Goal: Contribute content: Contribute content

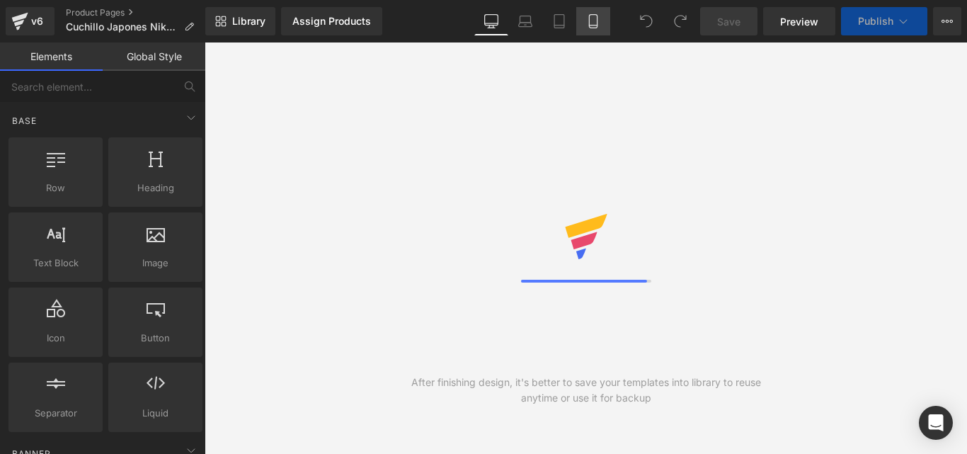
click at [597, 18] on icon at bounding box center [593, 21] width 14 height 14
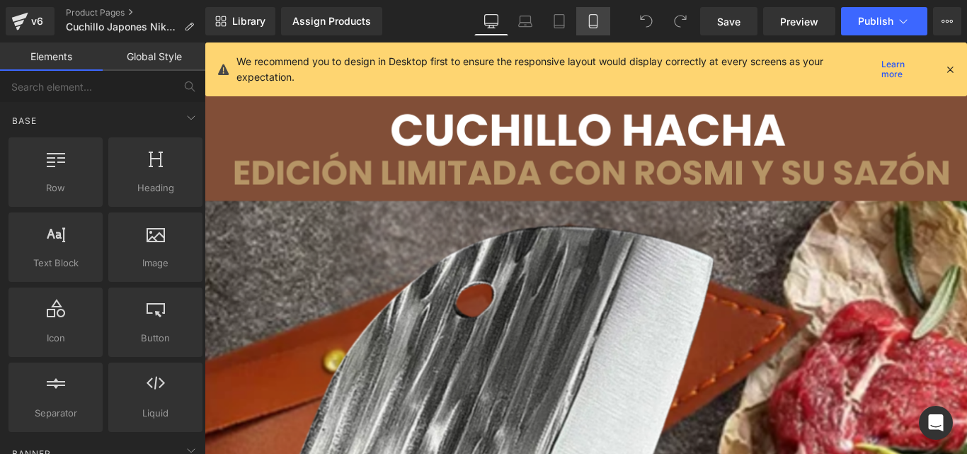
click at [602, 19] on link "Mobile" at bounding box center [593, 21] width 34 height 28
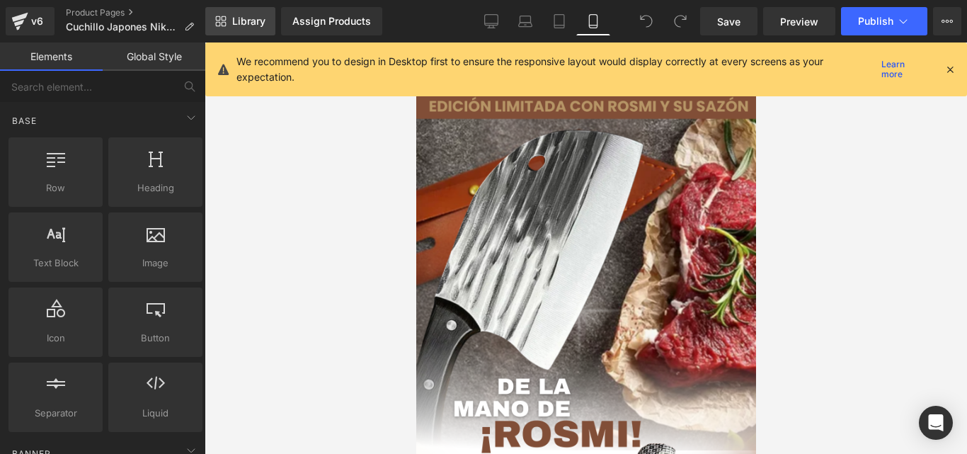
scroll to position [29, 0]
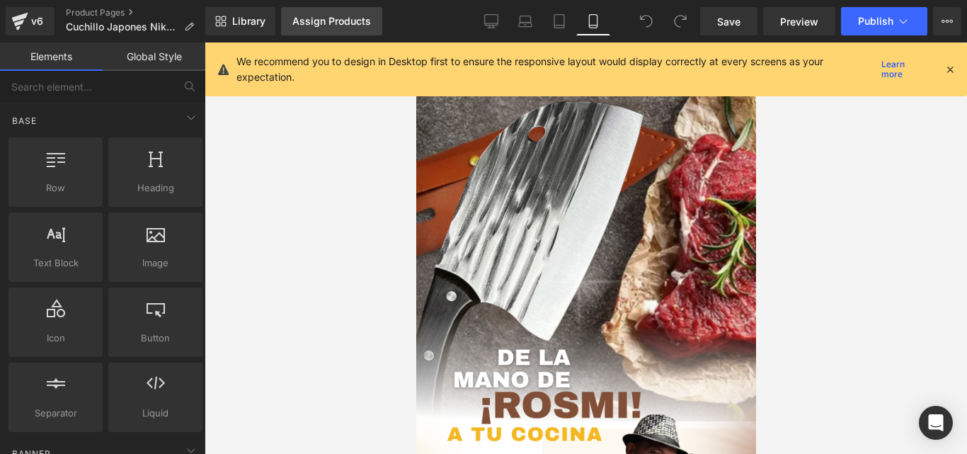
click at [316, 18] on div "Assign Products" at bounding box center [331, 21] width 79 height 11
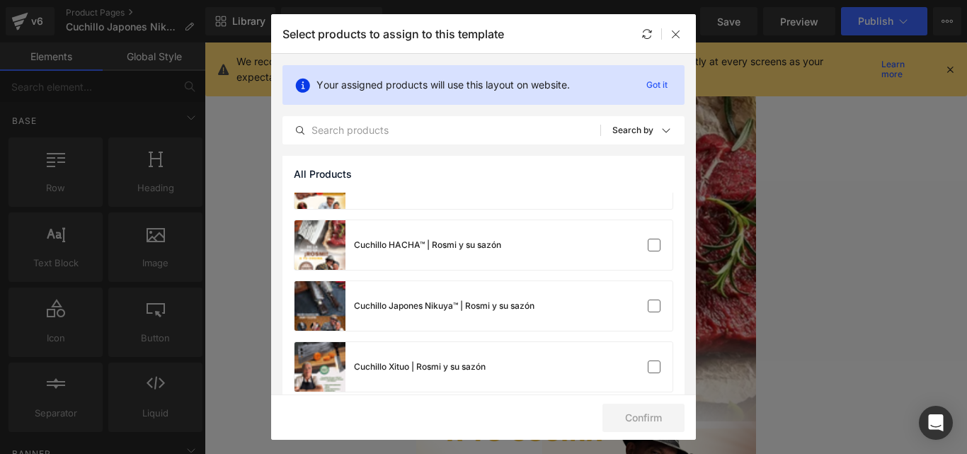
scroll to position [0, 0]
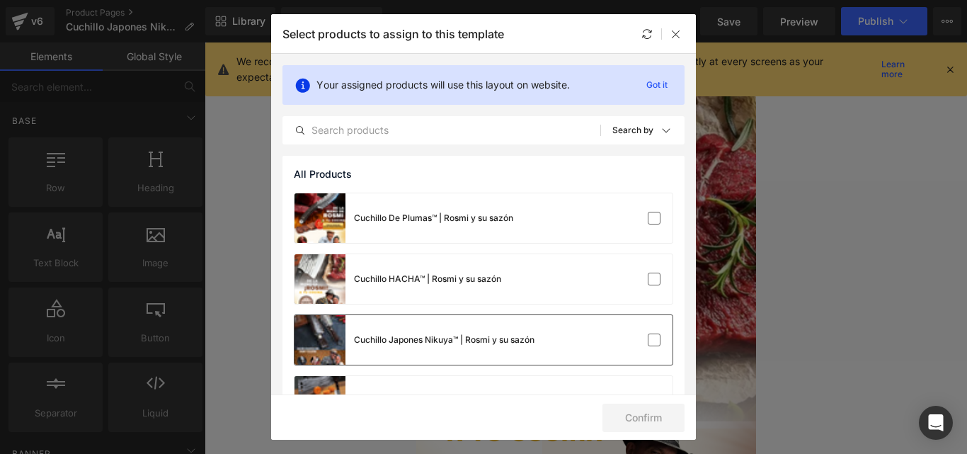
click at [477, 331] on div "Cuchillo Japones Nikuya™ | Rosmi y su sazón" at bounding box center [414, 340] width 240 height 50
click at [651, 421] on button "Confirm" at bounding box center [643, 418] width 82 height 28
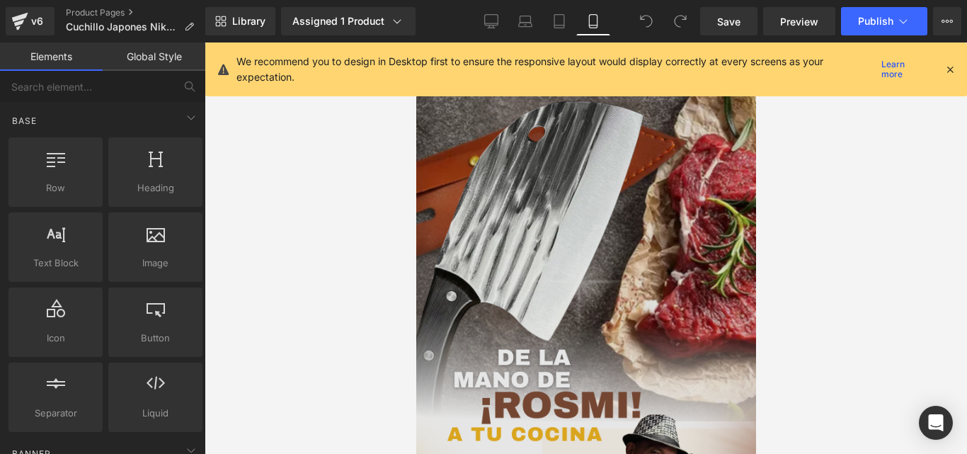
click at [500, 271] on img at bounding box center [586, 344] width 340 height 604
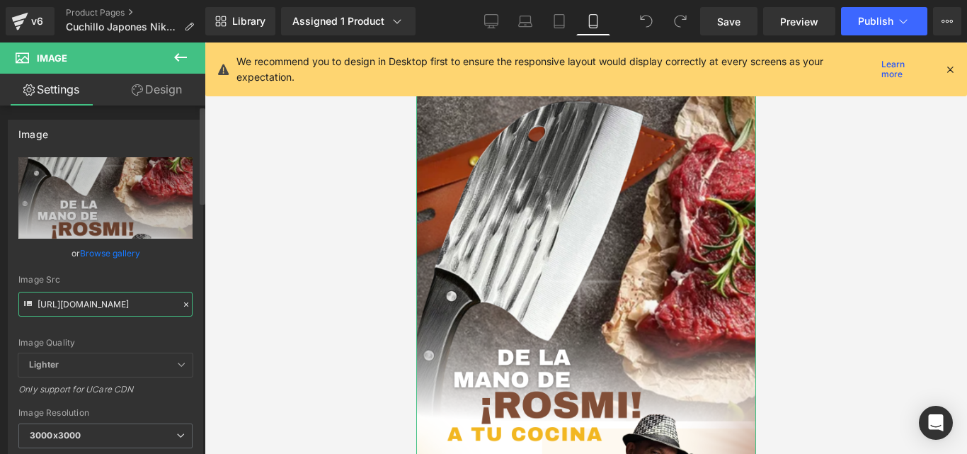
click at [105, 307] on input "[URL][DOMAIN_NAME]" at bounding box center [105, 304] width 174 height 25
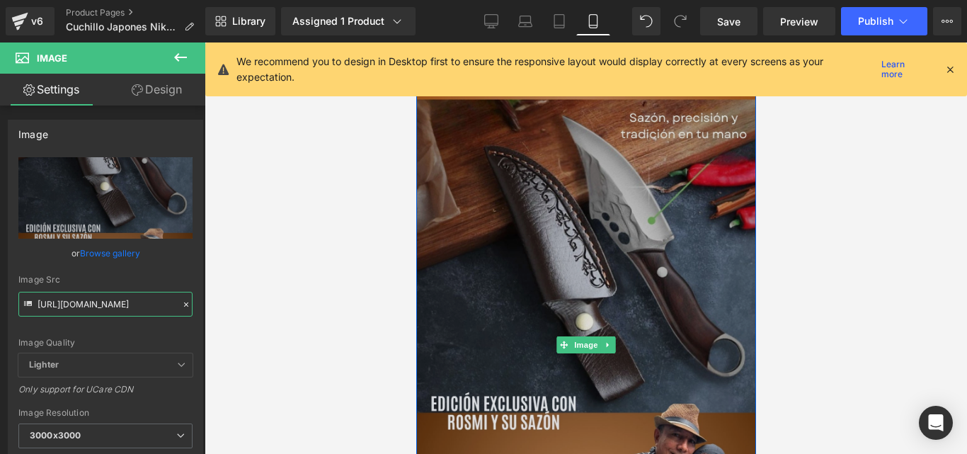
type input "[URL][DOMAIN_NAME]"
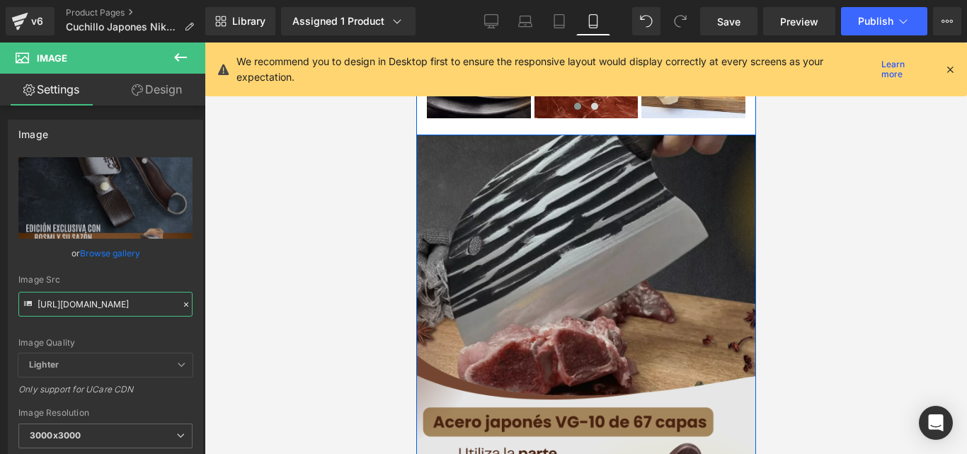
scroll to position [849, 0]
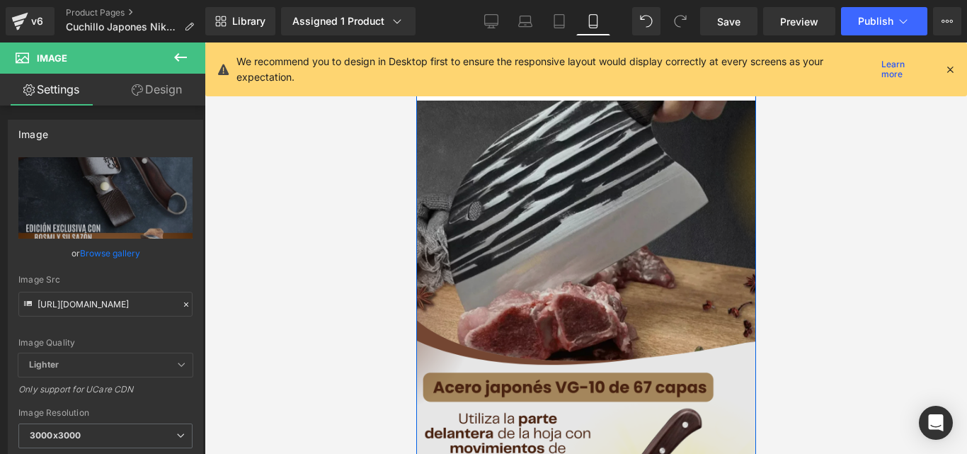
click at [558, 235] on img at bounding box center [586, 403] width 340 height 604
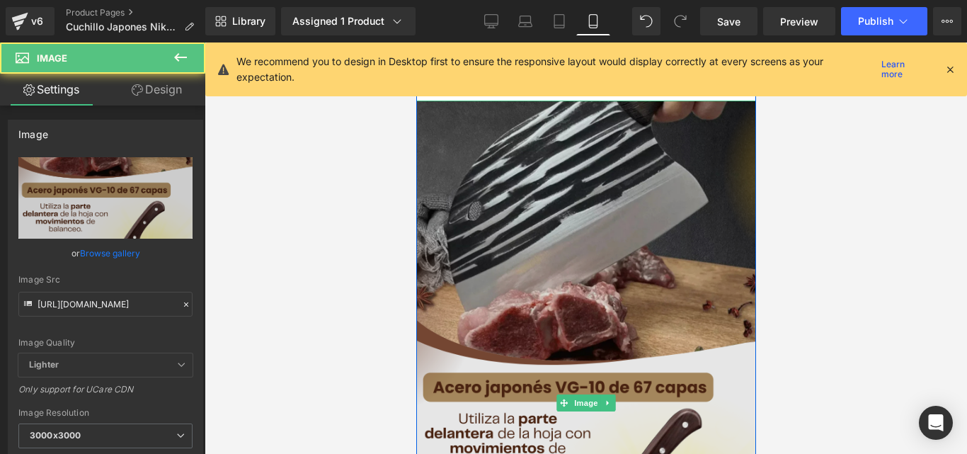
click at [517, 251] on img at bounding box center [586, 403] width 340 height 604
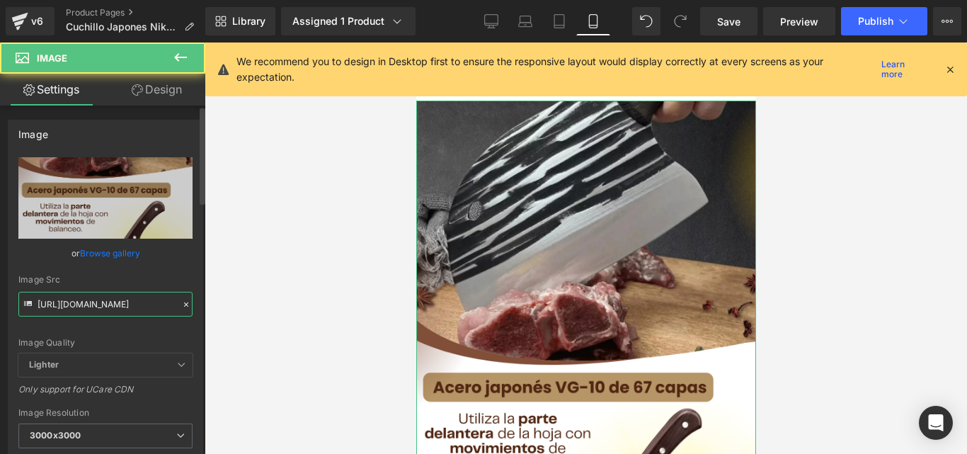
click at [115, 302] on input "[URL][DOMAIN_NAME]" at bounding box center [105, 304] width 174 height 25
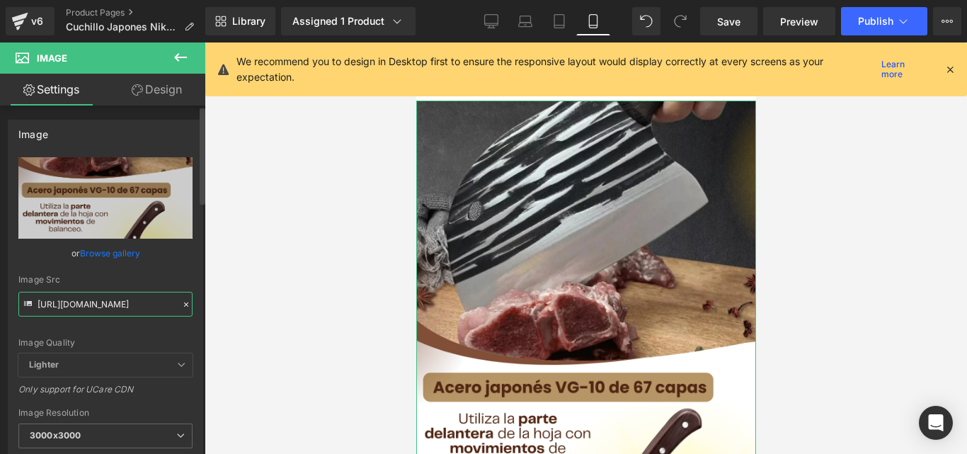
click at [115, 302] on input "[URL][DOMAIN_NAME]" at bounding box center [105, 304] width 174 height 25
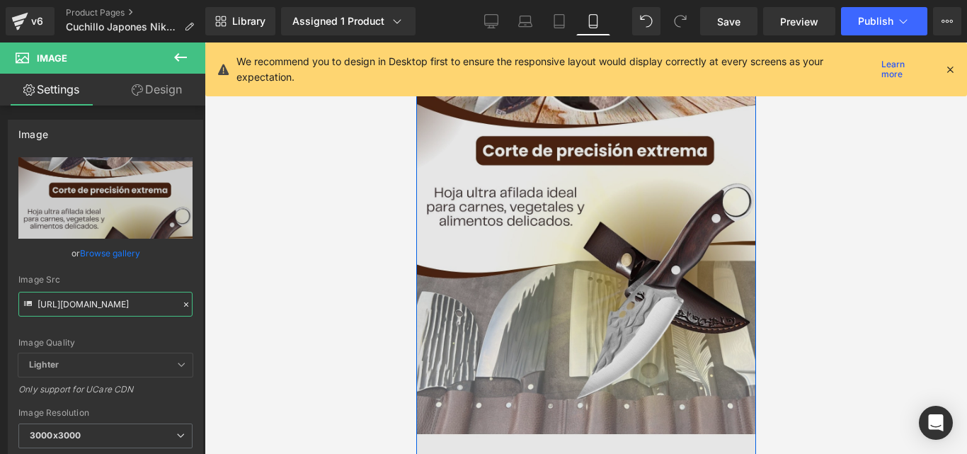
scroll to position [1133, 0]
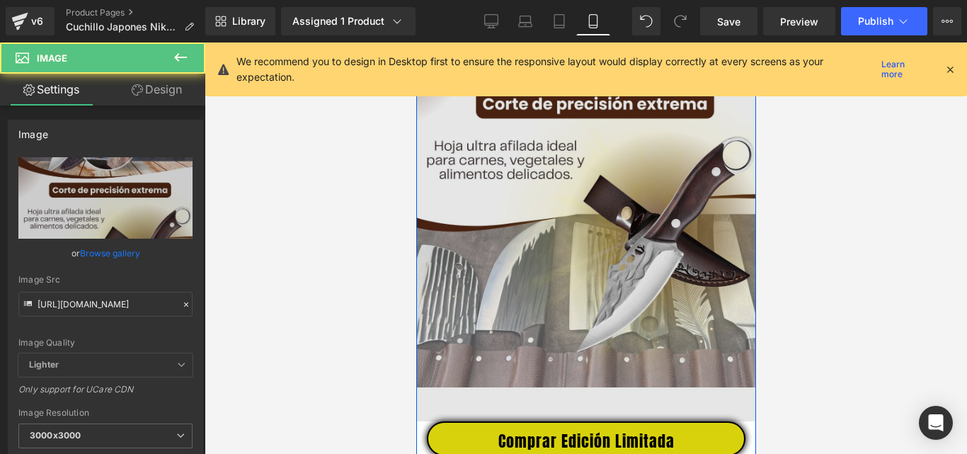
click at [636, 238] on img at bounding box center [586, 119] width 340 height 604
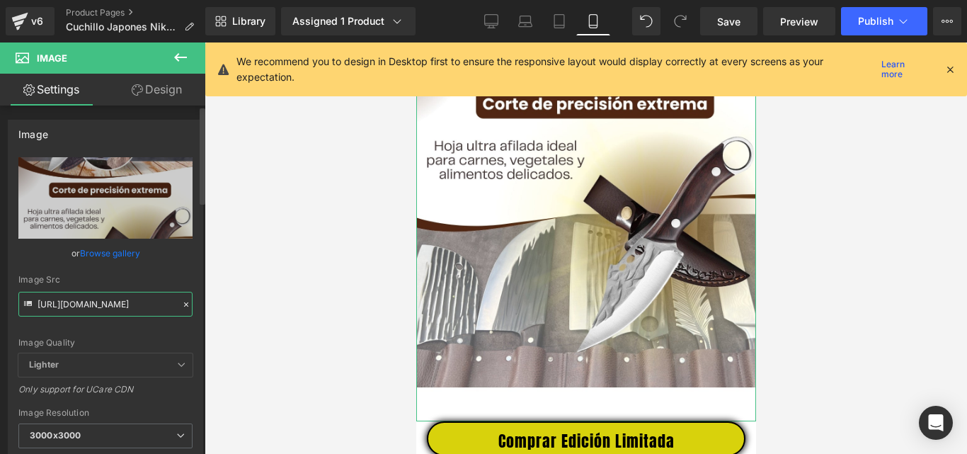
click at [119, 310] on input "[URL][DOMAIN_NAME]" at bounding box center [105, 304] width 174 height 25
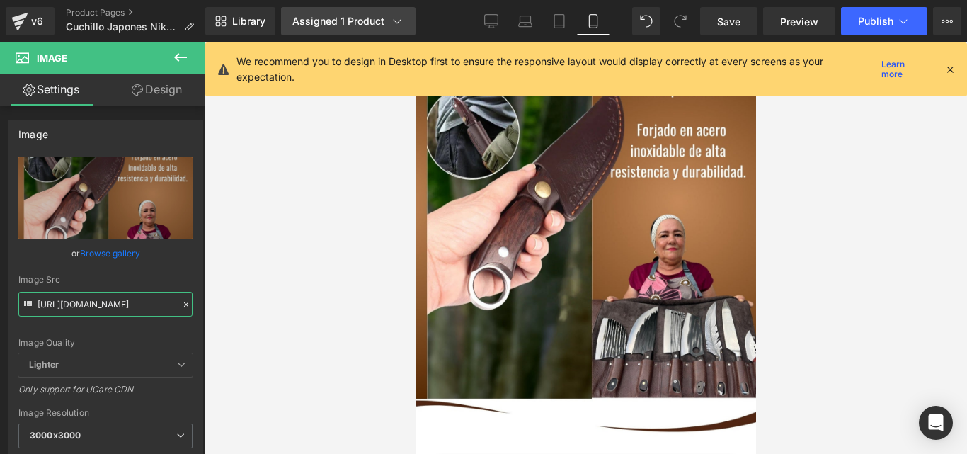
scroll to position [0, 0]
click at [113, 303] on input "[URL][DOMAIN_NAME]" at bounding box center [105, 304] width 174 height 25
click at [113, 302] on input "[URL][DOMAIN_NAME]" at bounding box center [105, 304] width 174 height 25
paste input "2_48a37a98-b868-407f-8354-72906db51736"
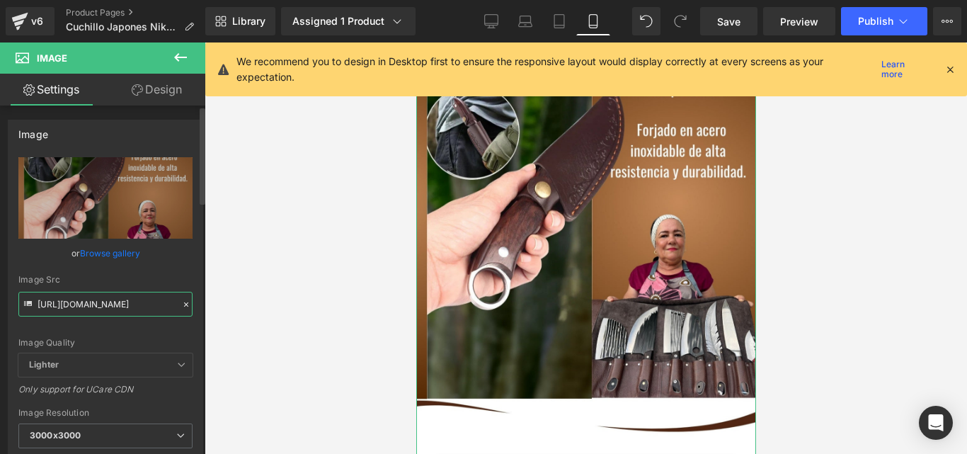
scroll to position [0, 360]
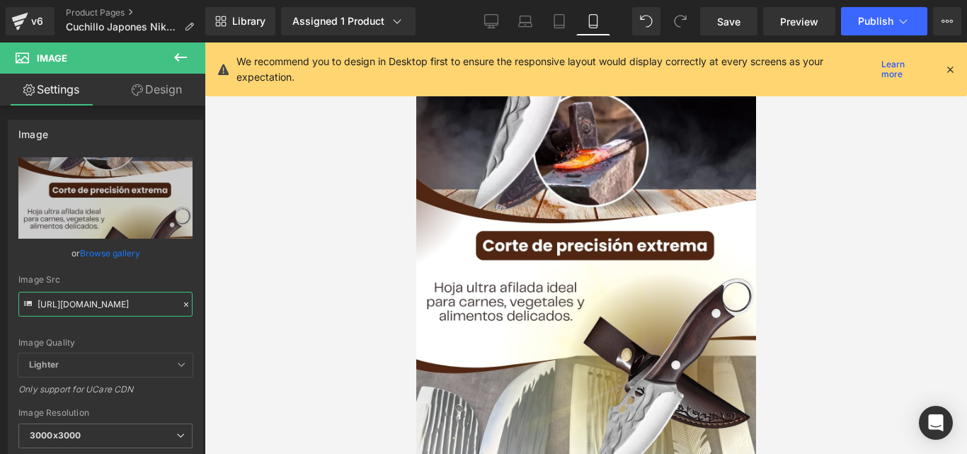
type input "[URL][DOMAIN_NAME]"
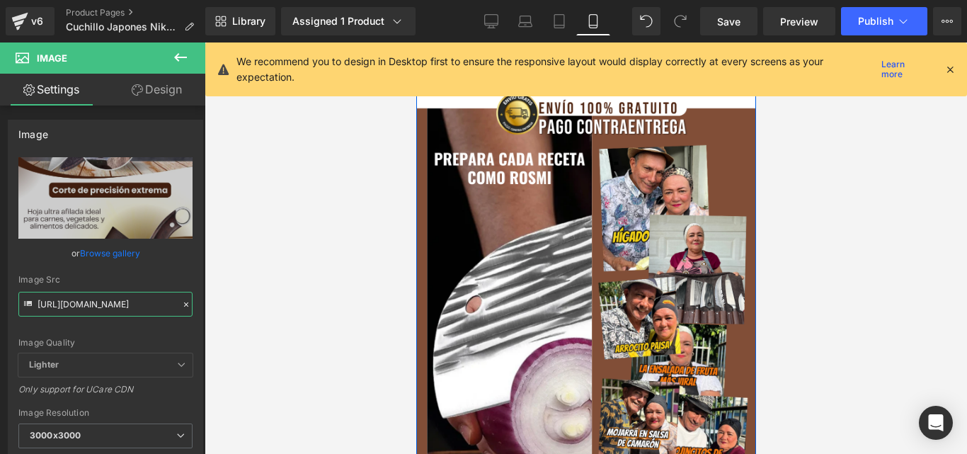
scroll to position [1557, 0]
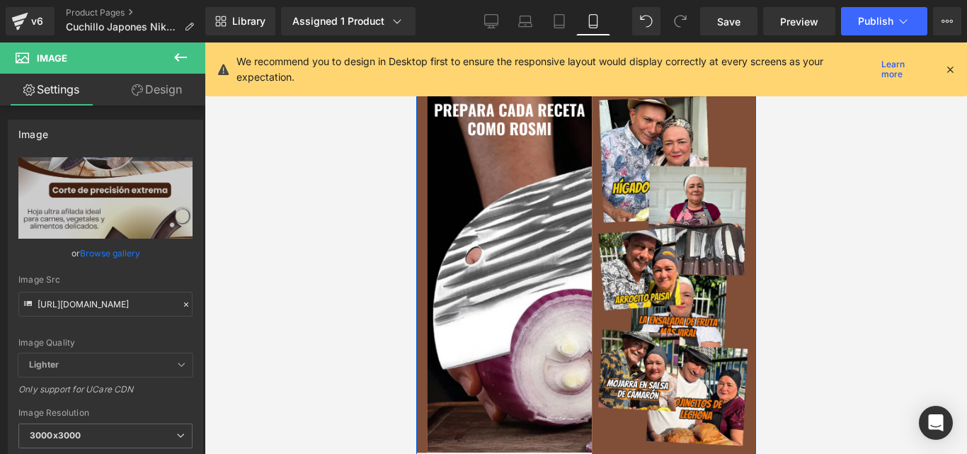
click at [614, 238] on img at bounding box center [586, 250] width 340 height 425
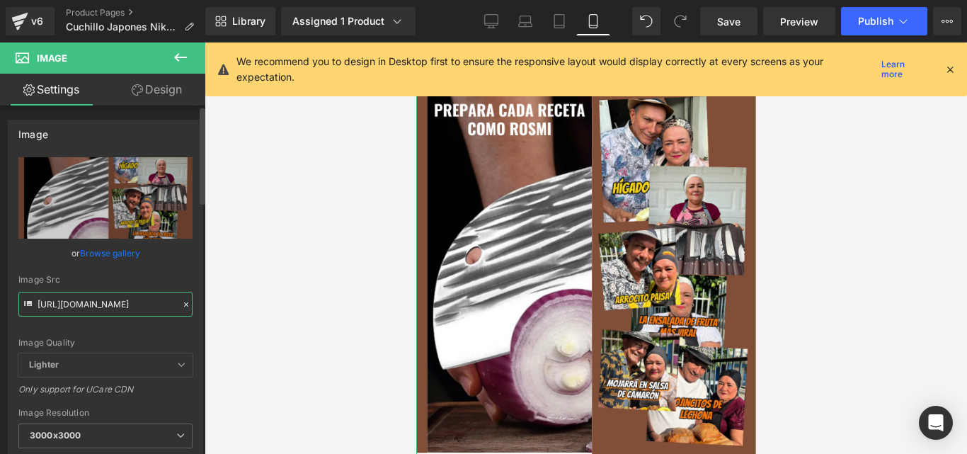
click at [131, 302] on input "[URL][DOMAIN_NAME]" at bounding box center [105, 304] width 174 height 25
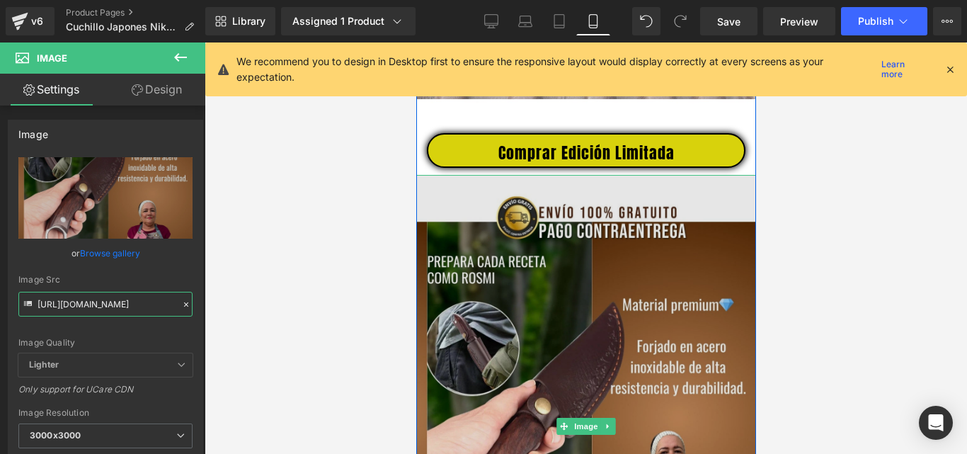
scroll to position [1274, 0]
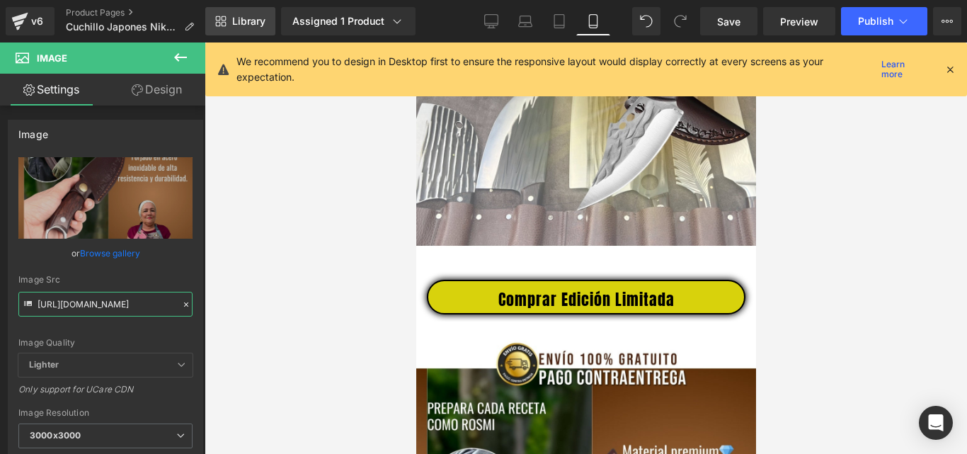
type input "[URL][DOMAIN_NAME]"
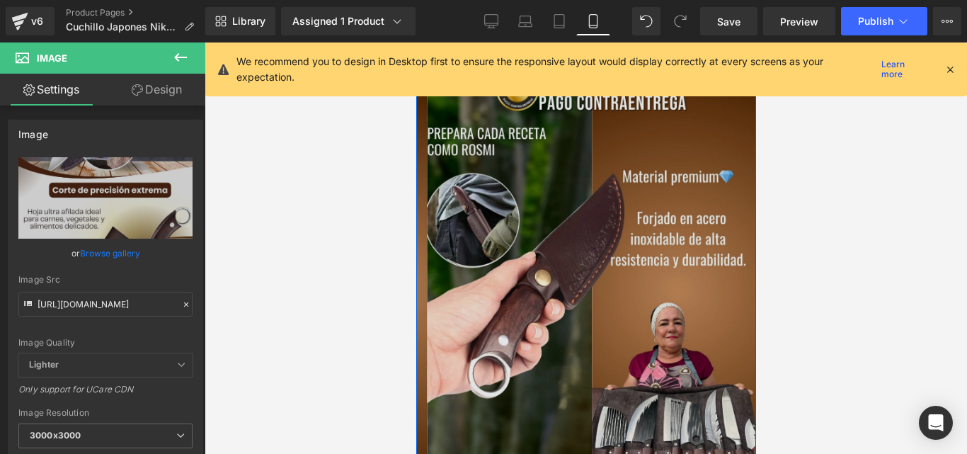
scroll to position [1557, 0]
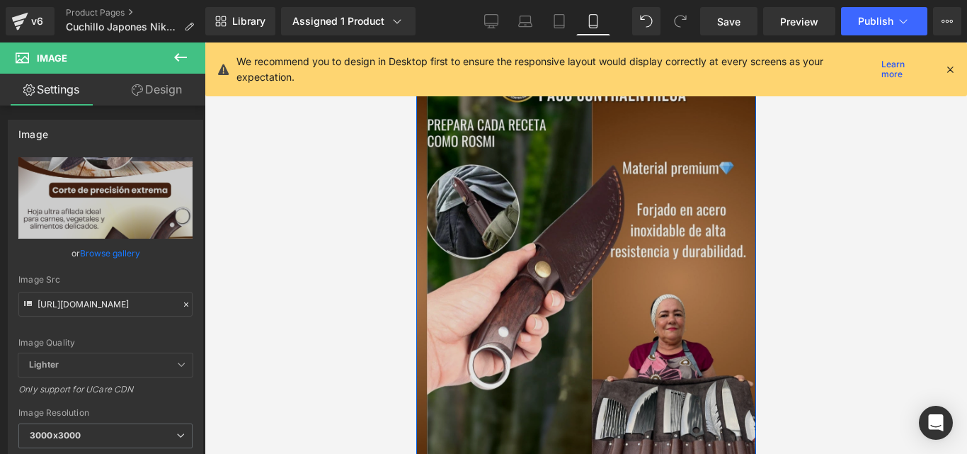
click at [536, 200] on img at bounding box center [586, 289] width 340 height 502
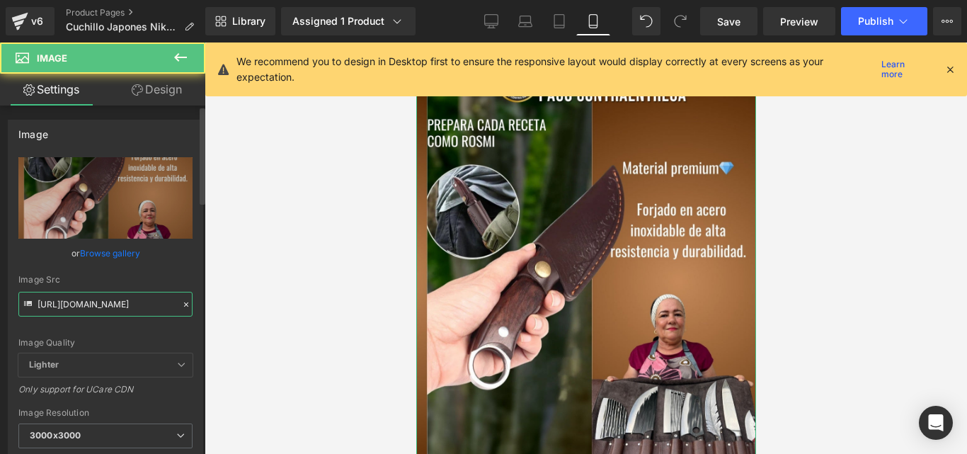
click at [123, 316] on input "[URL][DOMAIN_NAME]" at bounding box center [105, 304] width 174 height 25
click at [124, 316] on input "[URL][DOMAIN_NAME]" at bounding box center [105, 304] width 174 height 25
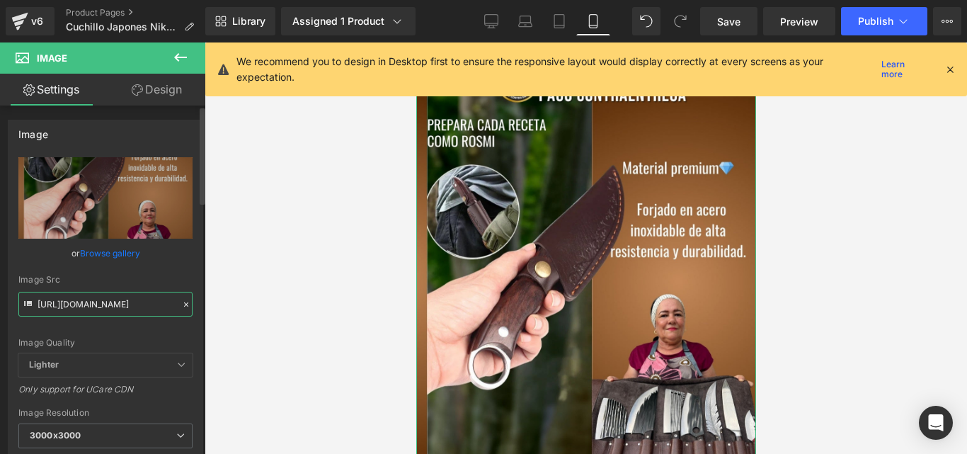
click at [125, 314] on input "[URL][DOMAIN_NAME]" at bounding box center [105, 304] width 174 height 25
paste input ".jpg?v=1756922402"
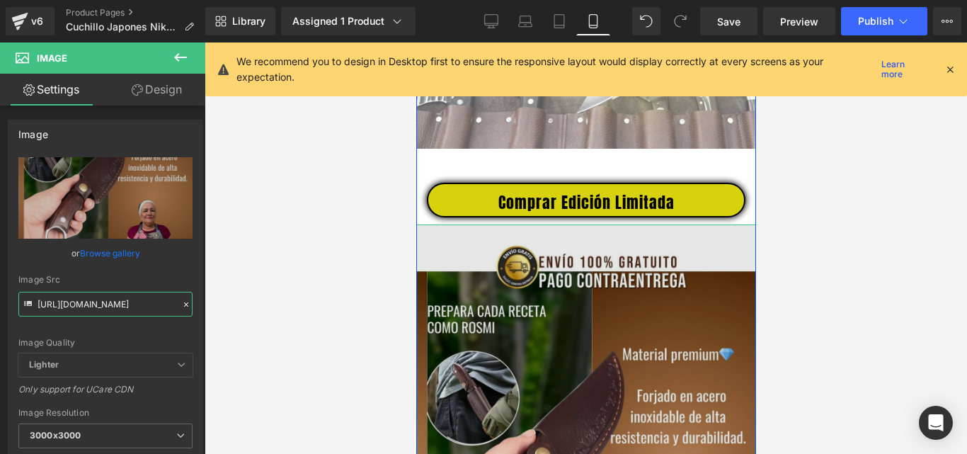
scroll to position [1274, 0]
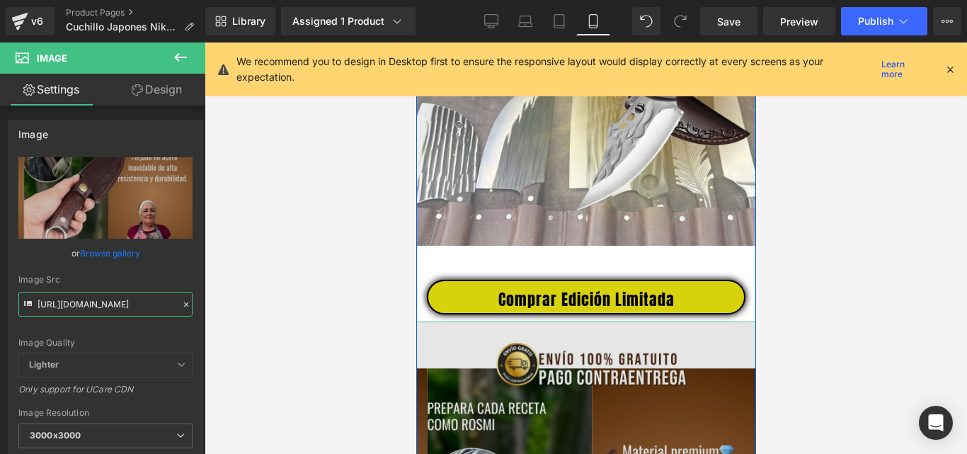
type input "[URL][DOMAIN_NAME]"
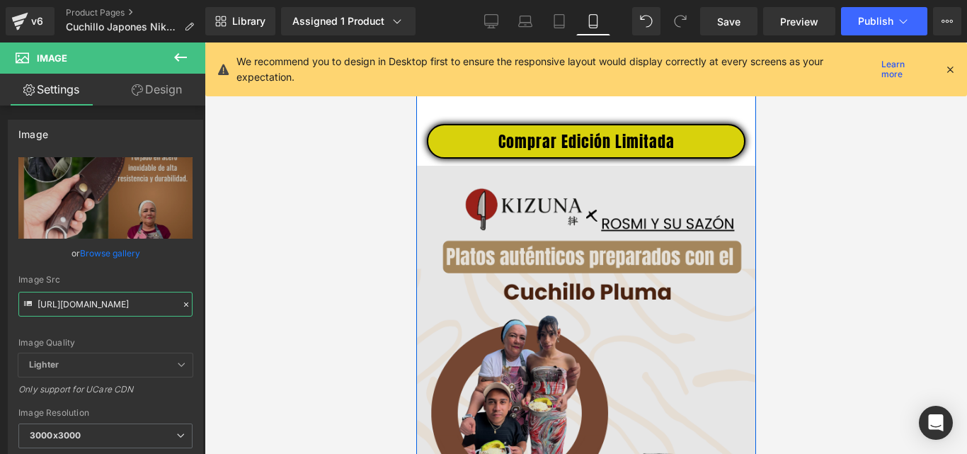
scroll to position [2124, 0]
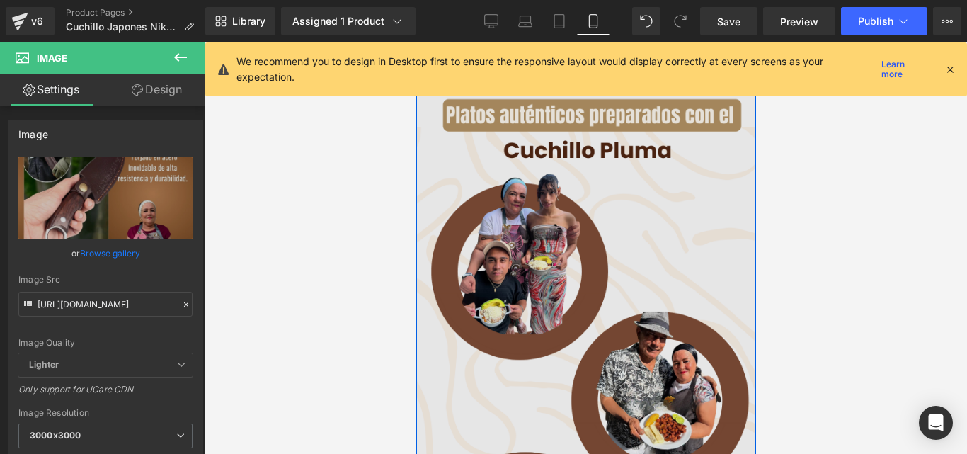
click at [679, 277] on img at bounding box center [586, 331] width 340 height 614
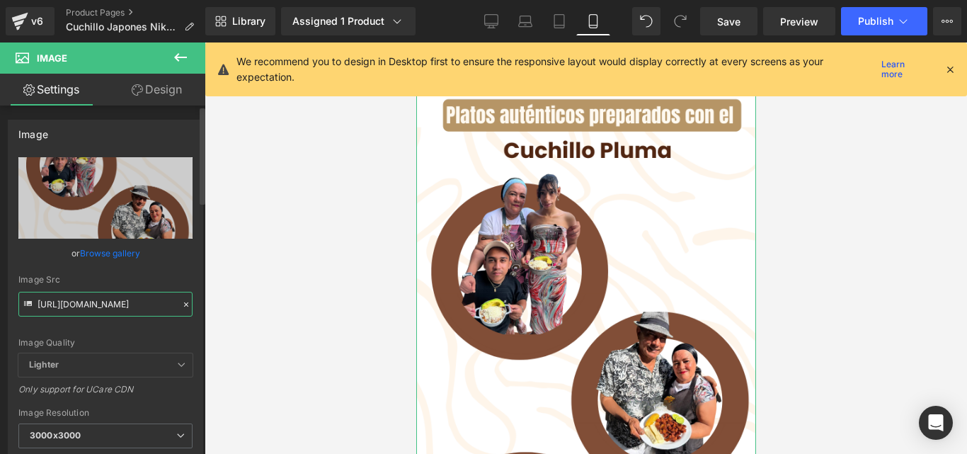
click at [119, 307] on input "[URL][DOMAIN_NAME]" at bounding box center [105, 304] width 174 height 25
click at [119, 306] on input "[URL][DOMAIN_NAME]" at bounding box center [105, 304] width 174 height 25
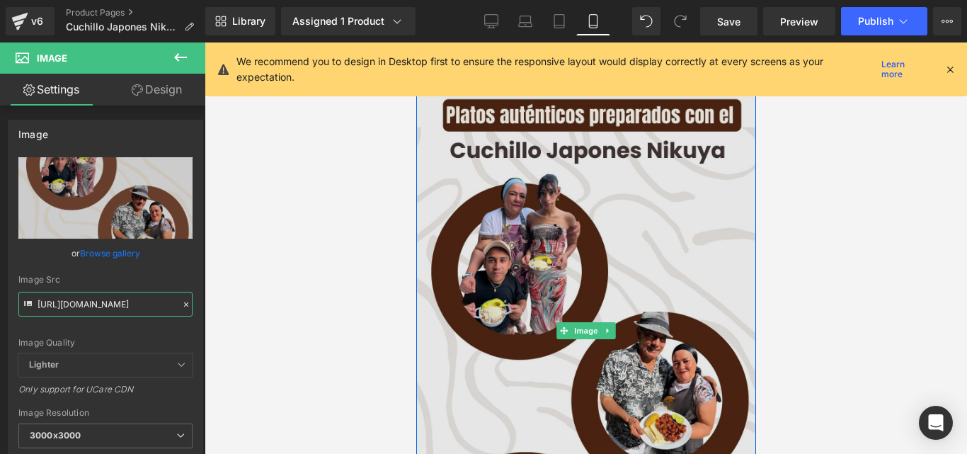
type input "[URL][DOMAIN_NAME]"
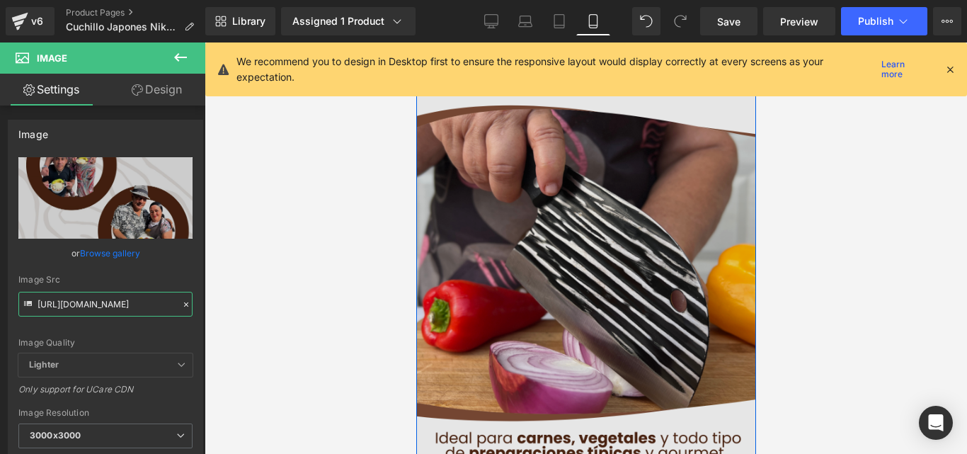
scroll to position [2832, 0]
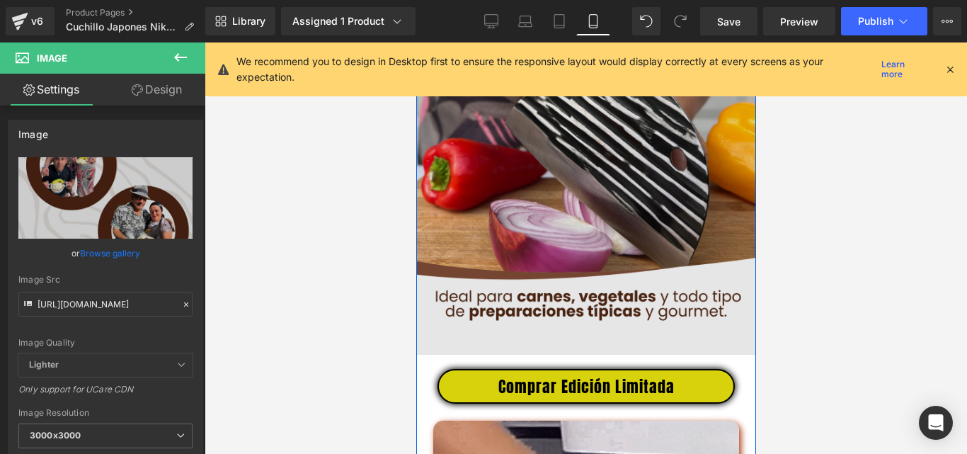
click at [673, 215] on img at bounding box center [586, 142] width 340 height 425
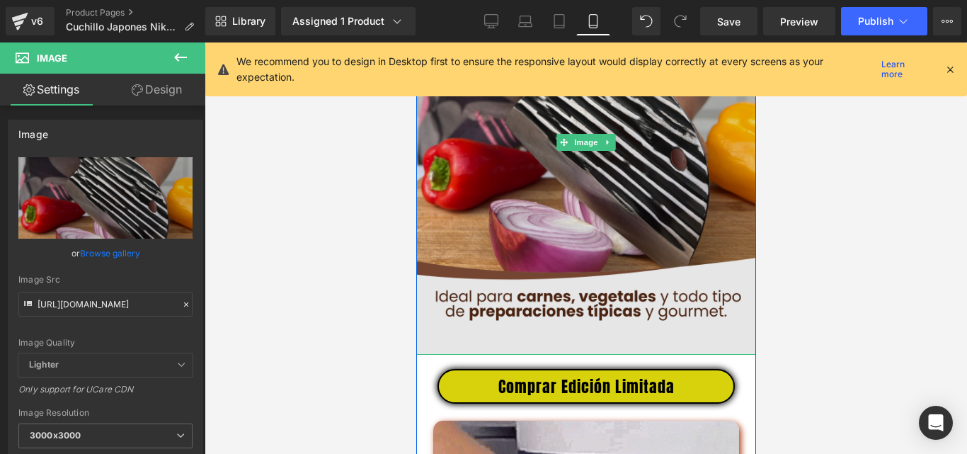
click at [486, 171] on img at bounding box center [586, 142] width 340 height 425
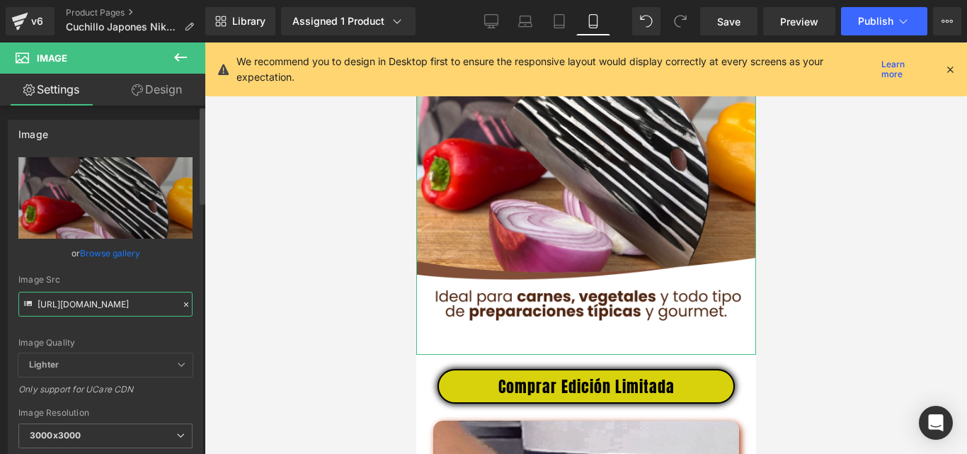
click at [69, 314] on input "[URL][DOMAIN_NAME]" at bounding box center [105, 304] width 174 height 25
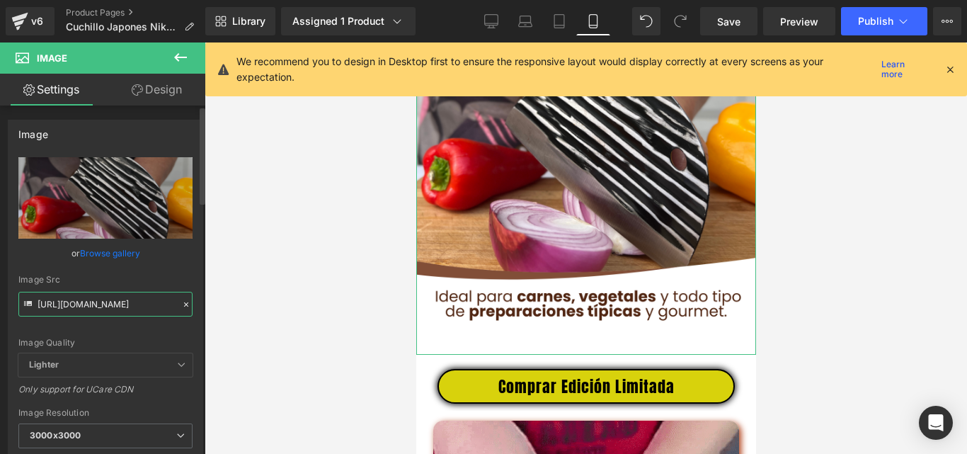
click at [69, 314] on input "[URL][DOMAIN_NAME]" at bounding box center [105, 304] width 174 height 25
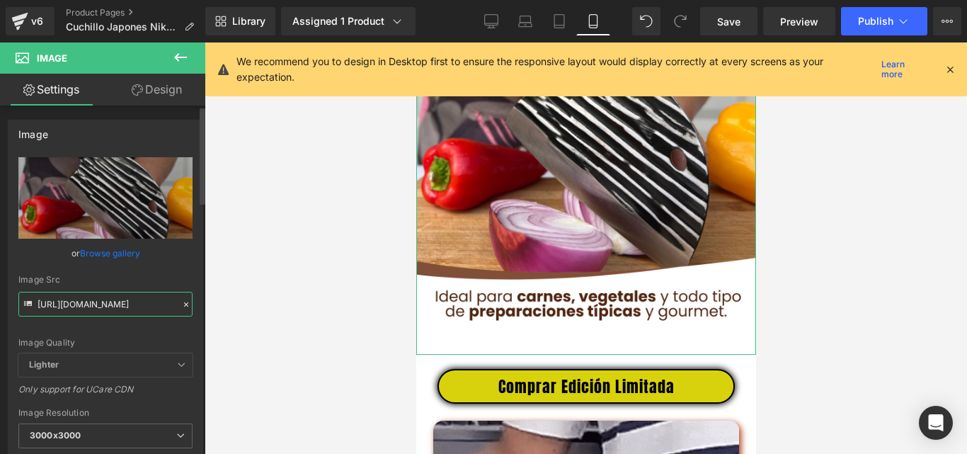
click at [69, 314] on input "[URL][DOMAIN_NAME]" at bounding box center [105, 304] width 174 height 25
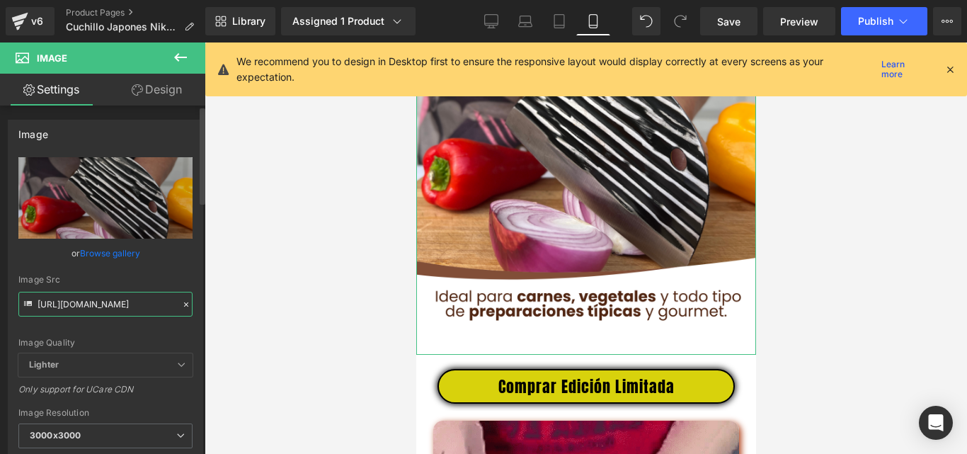
paste input ".jpg?v=175692227"
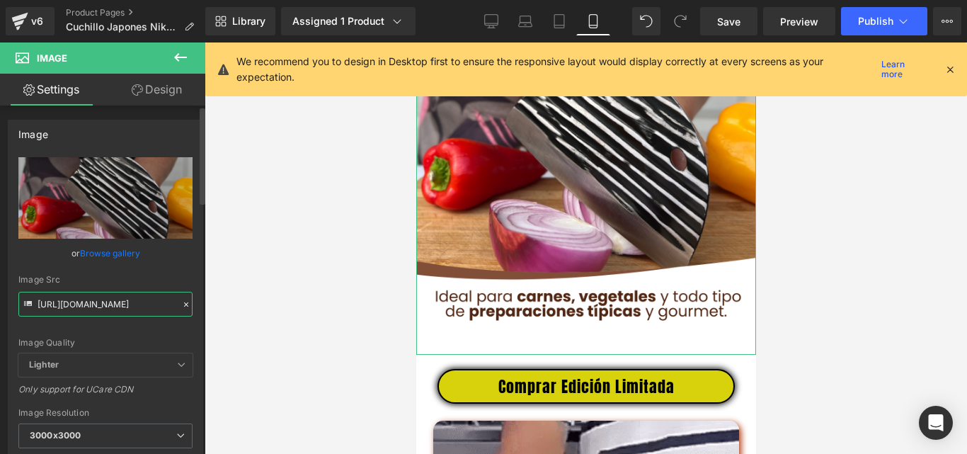
scroll to position [0, 178]
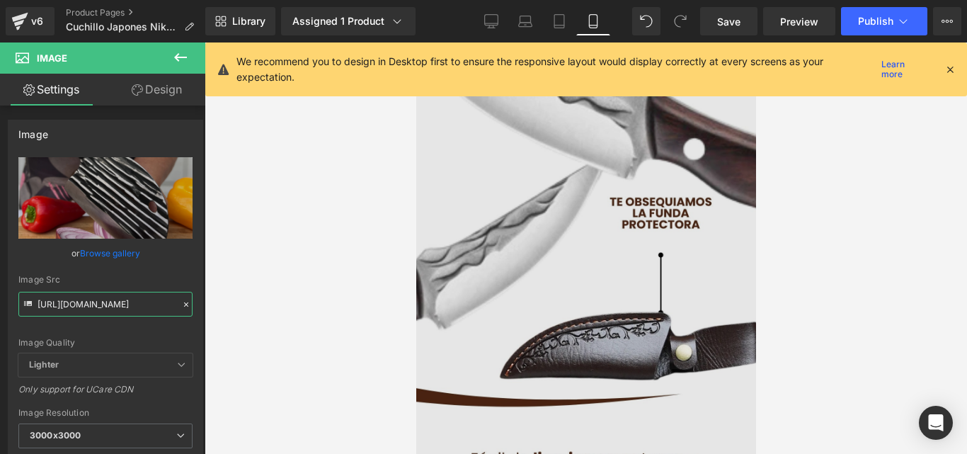
type input "[URL][DOMAIN_NAME]"
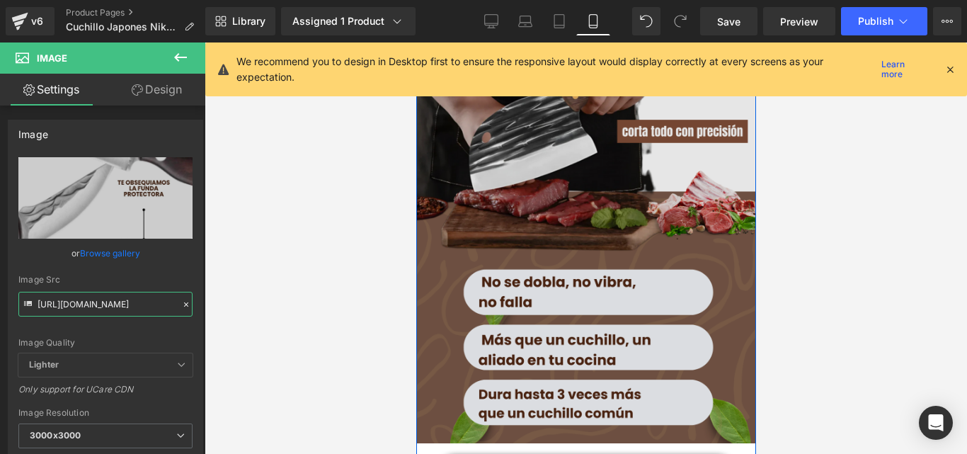
scroll to position [3681, 0]
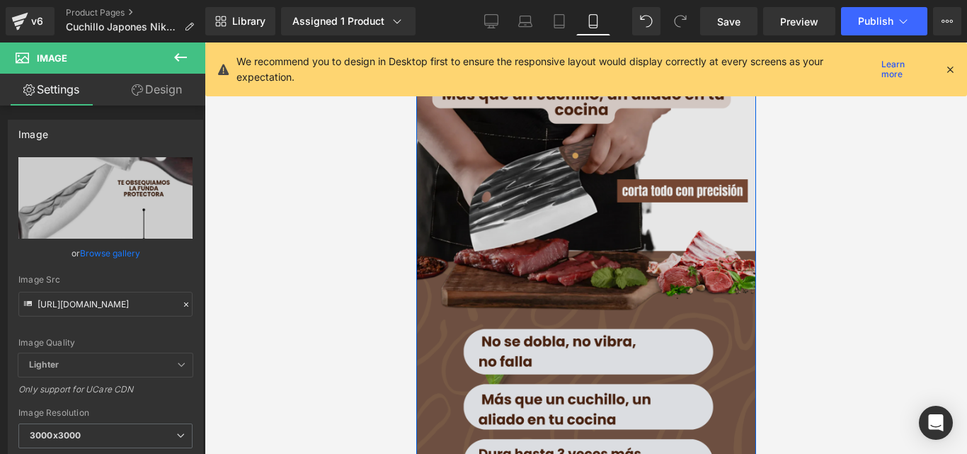
click at [677, 256] on img at bounding box center [586, 290] width 340 height 425
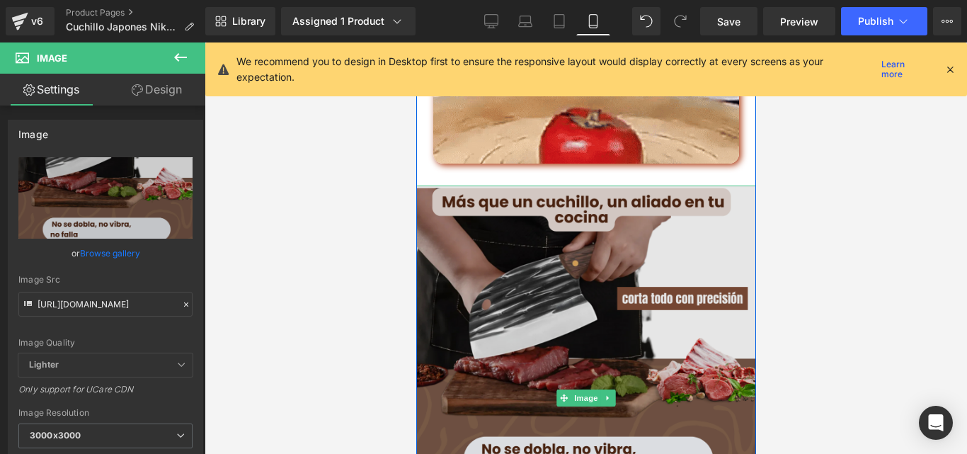
scroll to position [3540, 0]
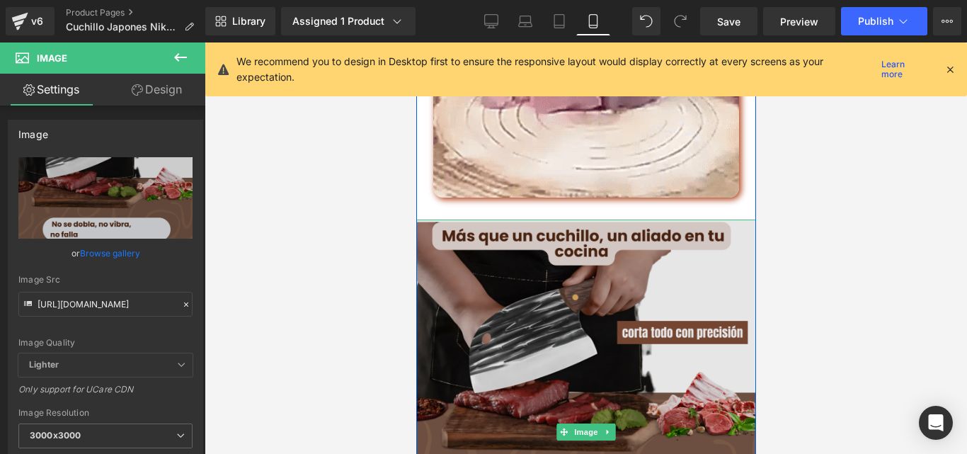
click at [464, 239] on img at bounding box center [586, 431] width 340 height 425
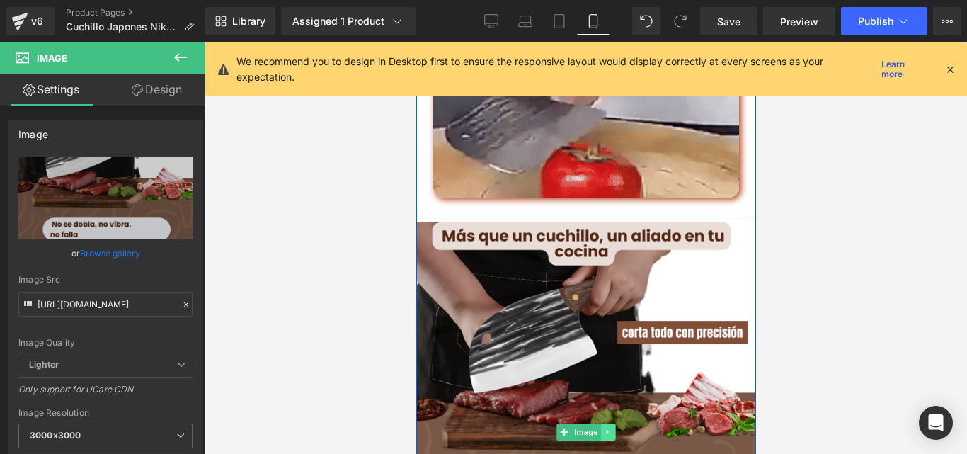
click at [604, 436] on icon at bounding box center [608, 432] width 8 height 8
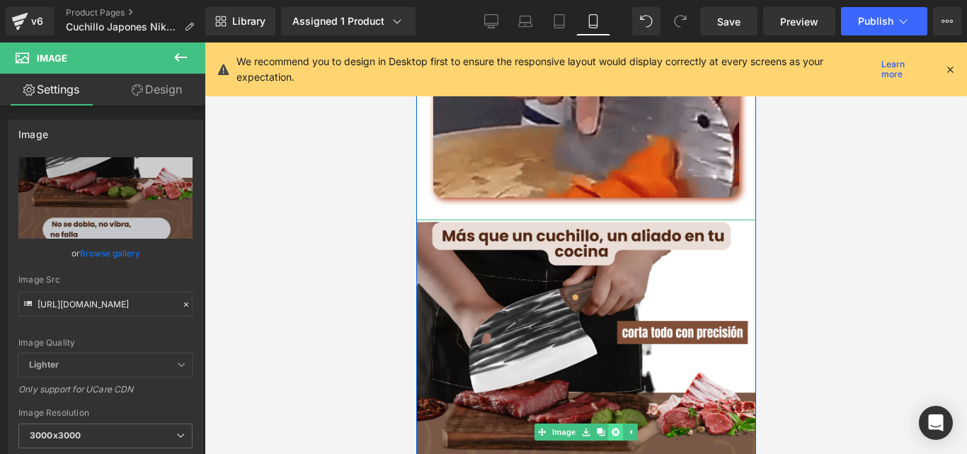
click at [612, 436] on icon at bounding box center [615, 432] width 8 height 8
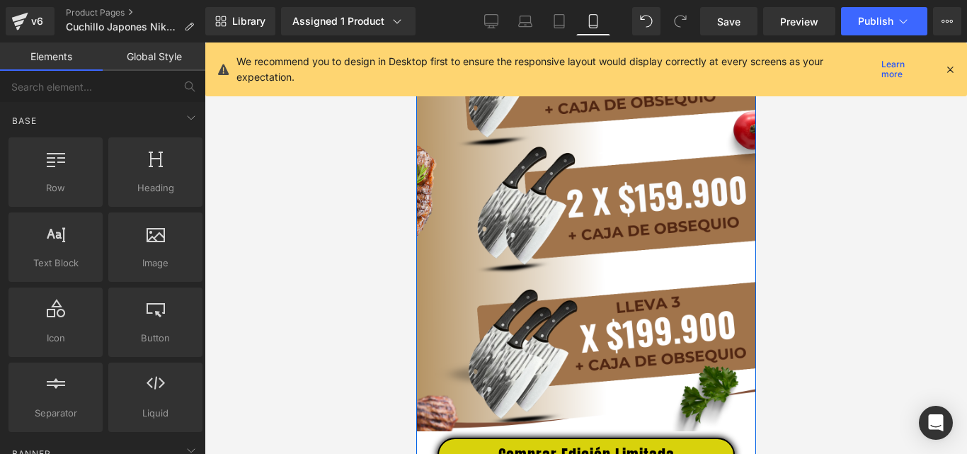
scroll to position [3823, 0]
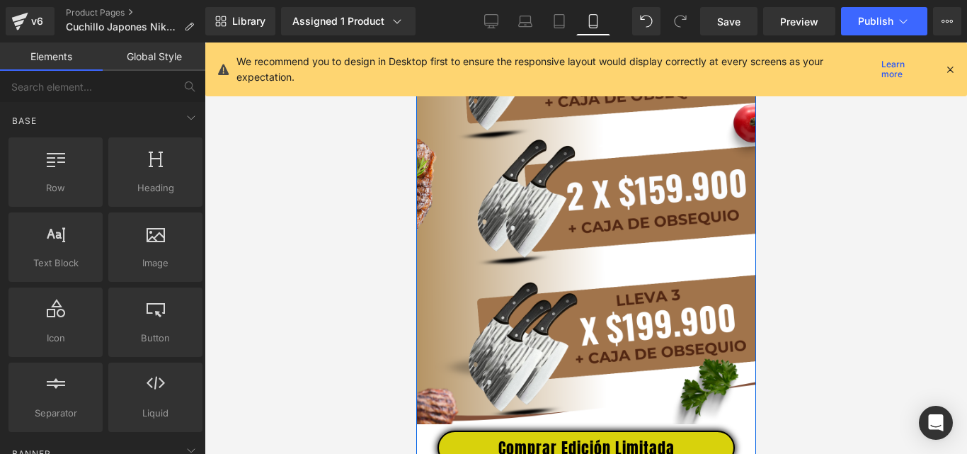
click at [630, 222] on img at bounding box center [586, 211] width 340 height 425
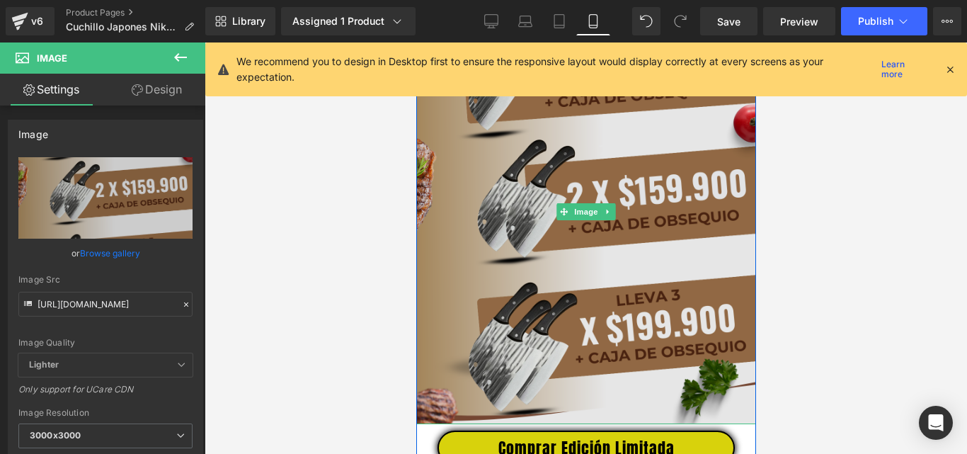
click at [569, 265] on img at bounding box center [586, 211] width 340 height 425
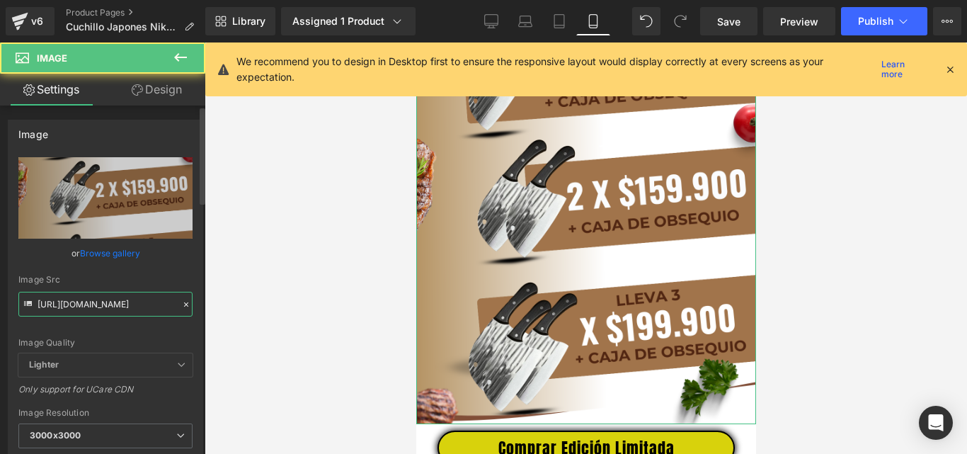
click at [127, 310] on input "[URL][DOMAIN_NAME]" at bounding box center [105, 304] width 174 height 25
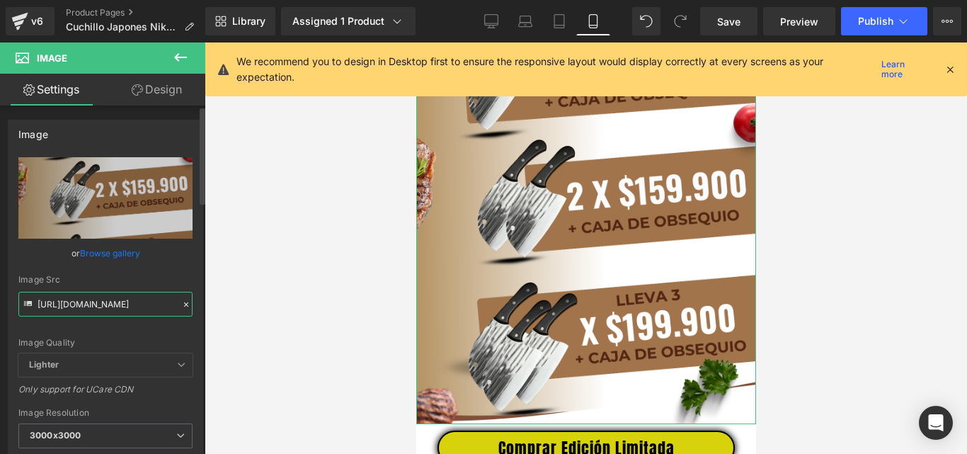
paste input "6.jpg?v=1756922278"
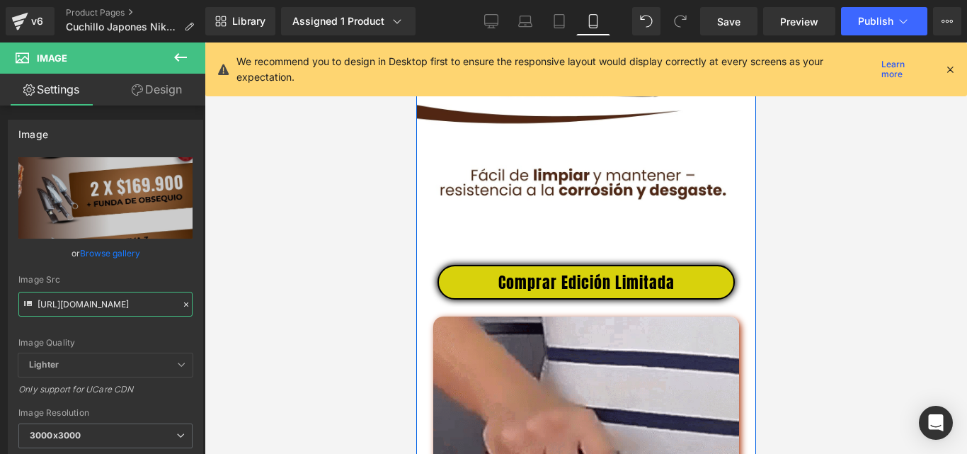
scroll to position [2973, 0]
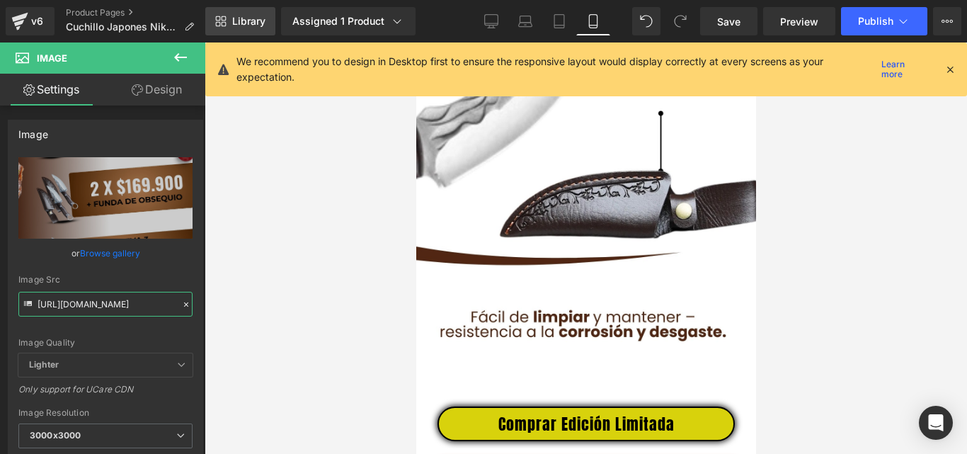
type input "[URL][DOMAIN_NAME]"
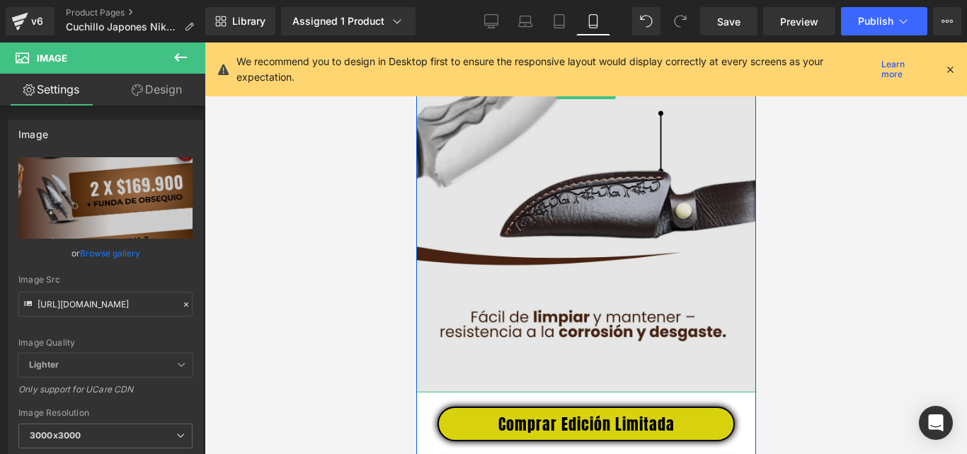
click at [576, 214] on img at bounding box center [586, 90] width 340 height 604
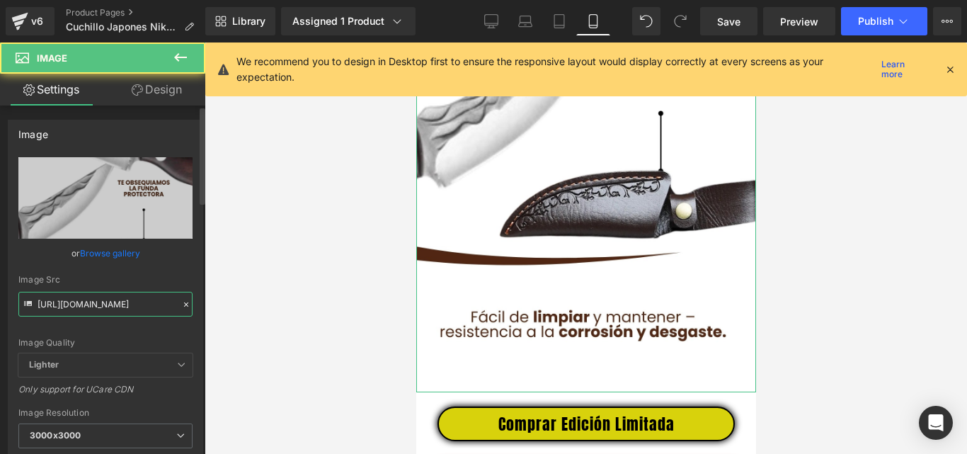
click at [86, 302] on input "[URL][DOMAIN_NAME]" at bounding box center [105, 304] width 174 height 25
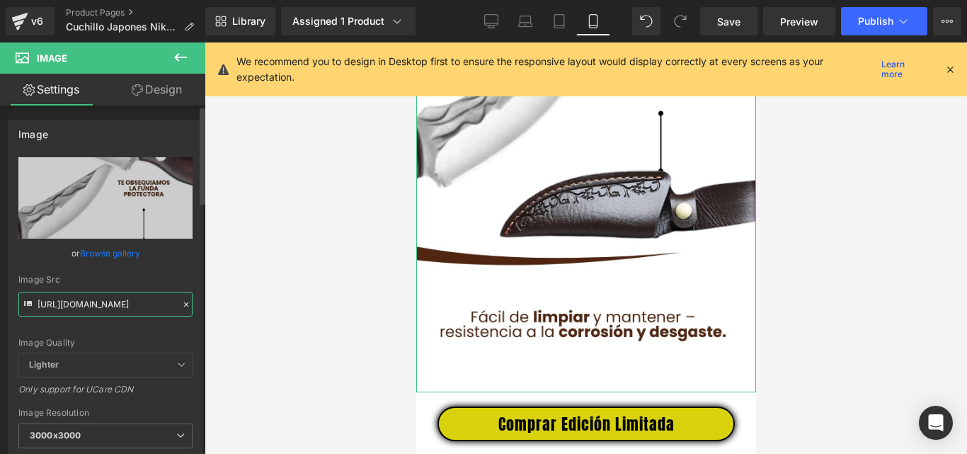
click at [86, 302] on input "[URL][DOMAIN_NAME]" at bounding box center [105, 304] width 174 height 25
click at [86, 301] on input "[URL][DOMAIN_NAME]" at bounding box center [105, 304] width 174 height 25
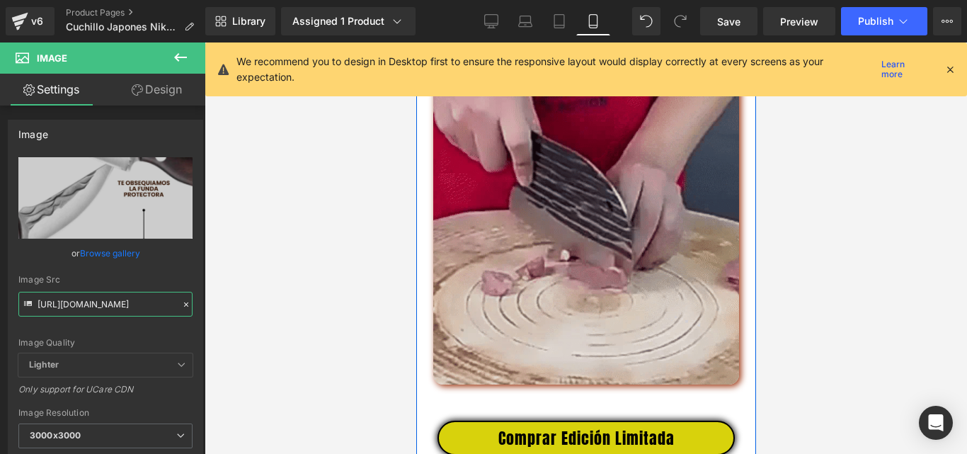
scroll to position [3256, 0]
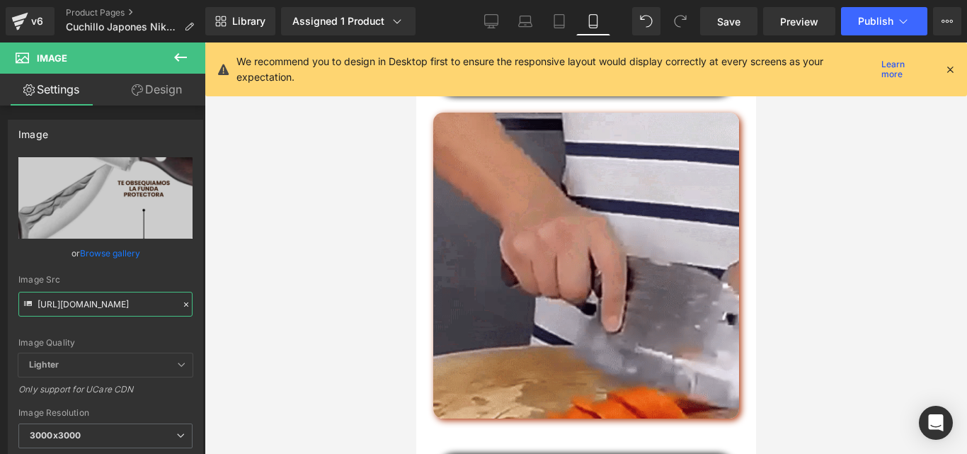
type input "[URL][DOMAIN_NAME]"
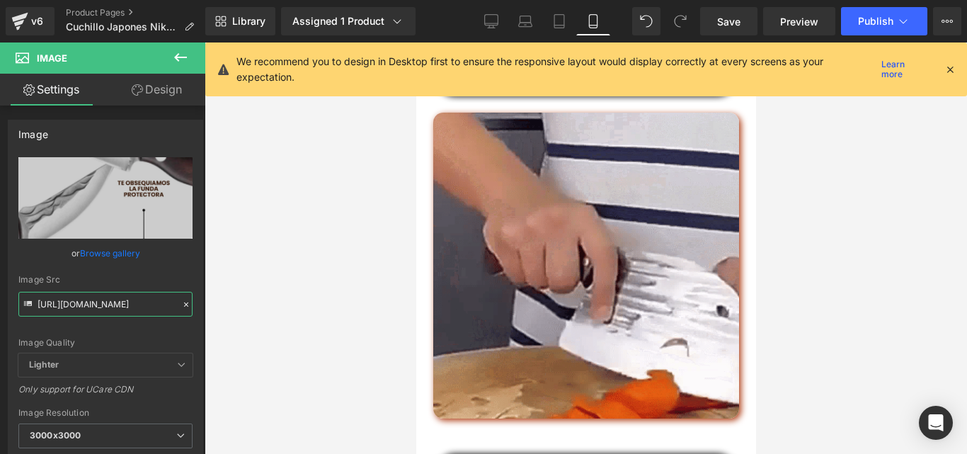
scroll to position [0, 0]
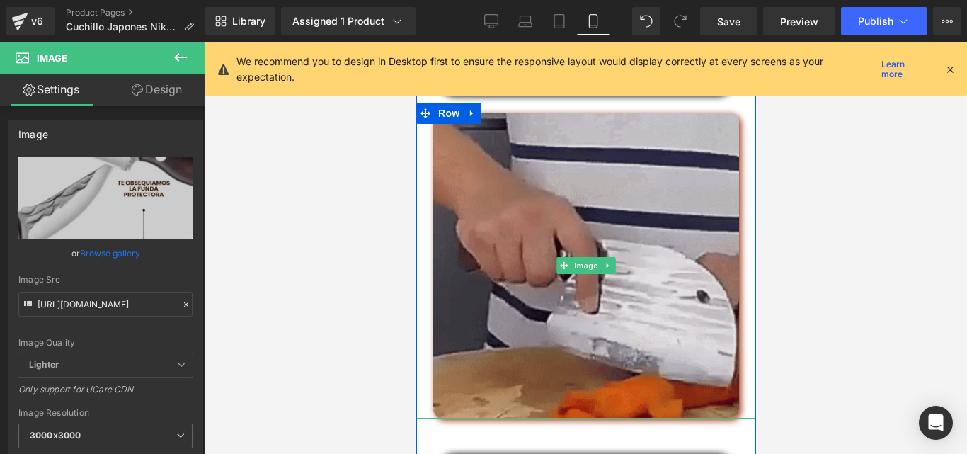
click at [590, 308] on img at bounding box center [586, 266] width 306 height 306
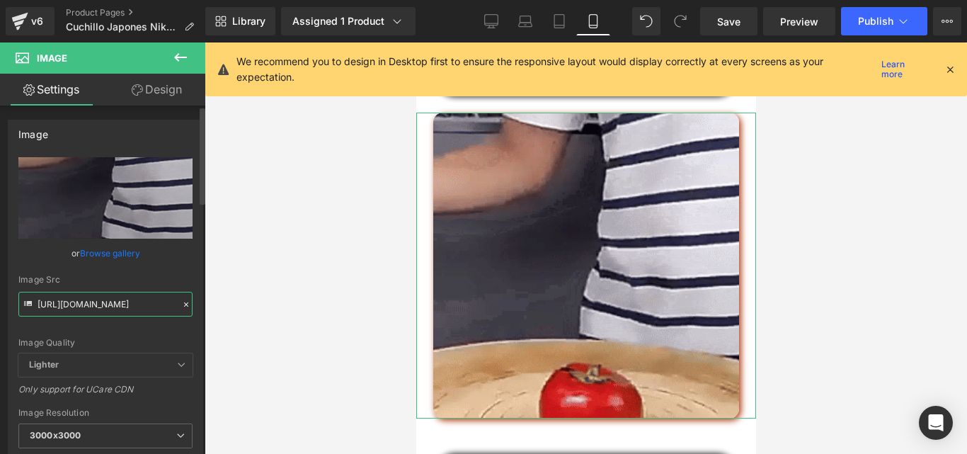
click at [125, 300] on input "[URL][DOMAIN_NAME]" at bounding box center [105, 304] width 174 height 25
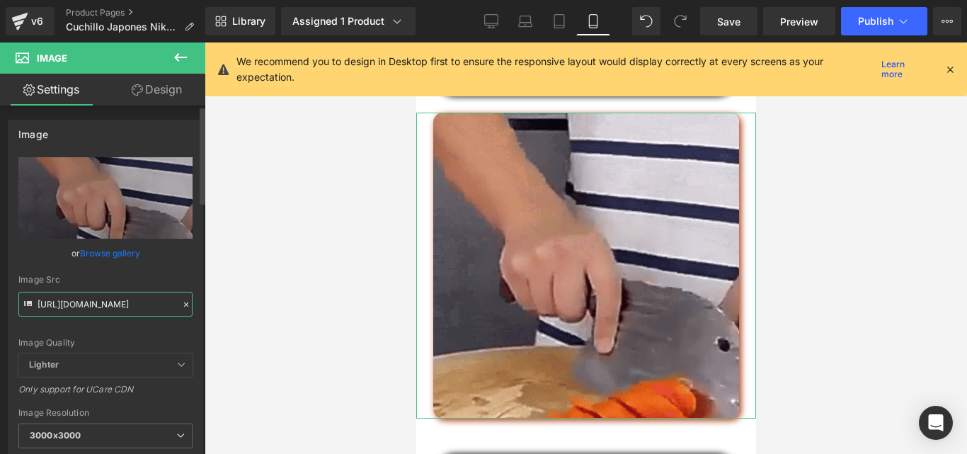
click at [125, 300] on input "[URL][DOMAIN_NAME]" at bounding box center [105, 304] width 174 height 25
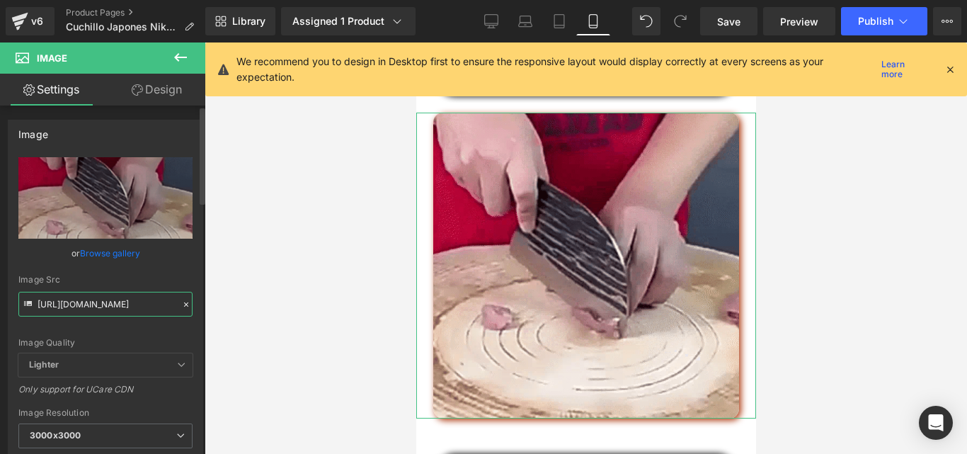
click at [125, 300] on input "[URL][DOMAIN_NAME]" at bounding box center [105, 304] width 174 height 25
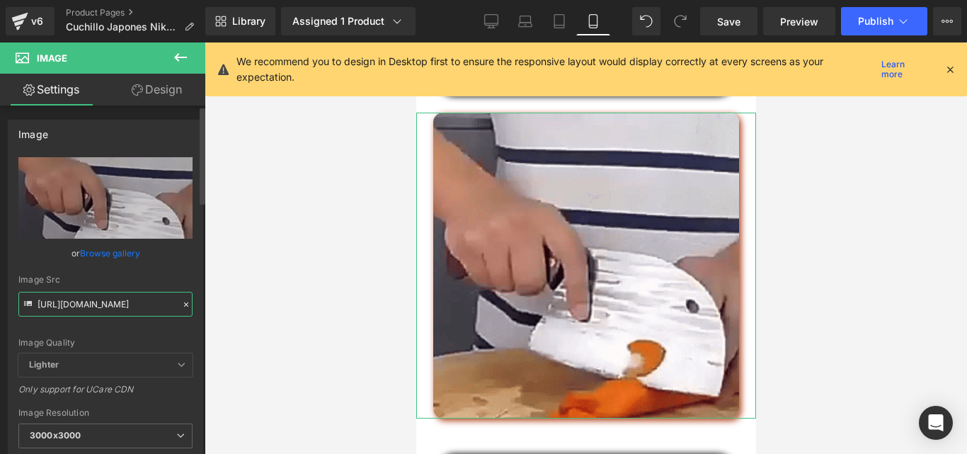
scroll to position [0, 234]
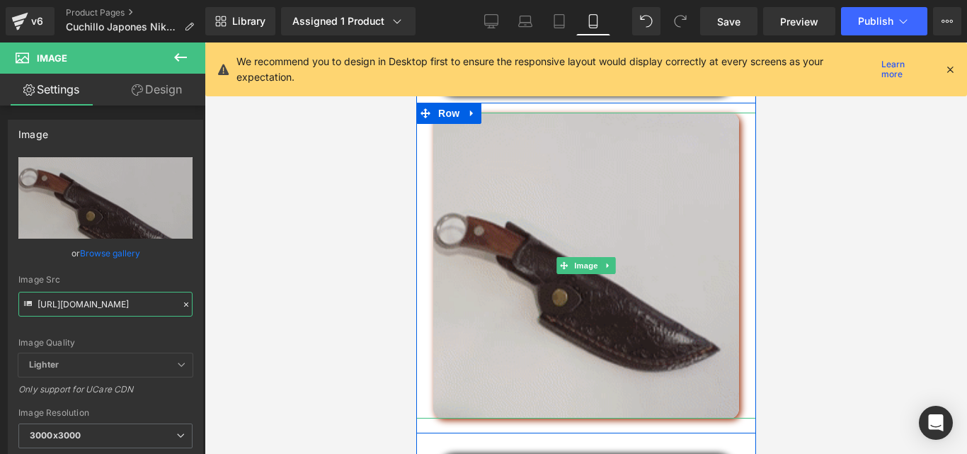
type input "[URL][DOMAIN_NAME]"
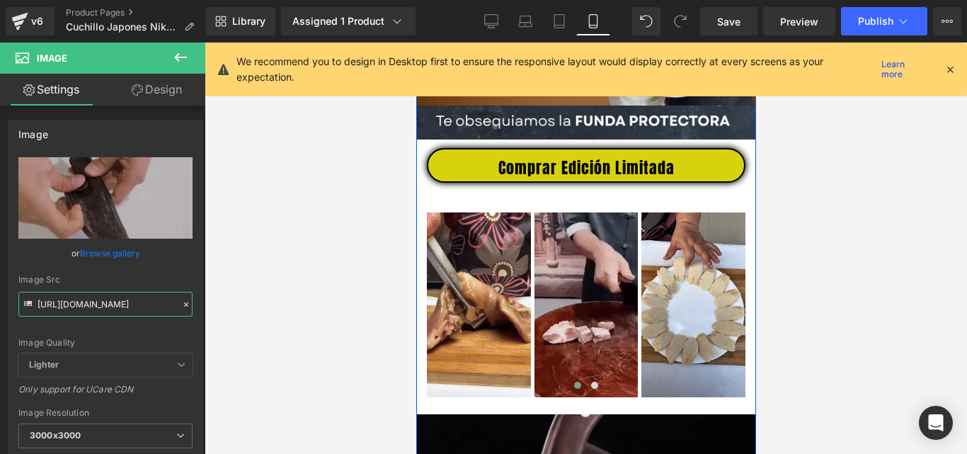
scroll to position [566, 0]
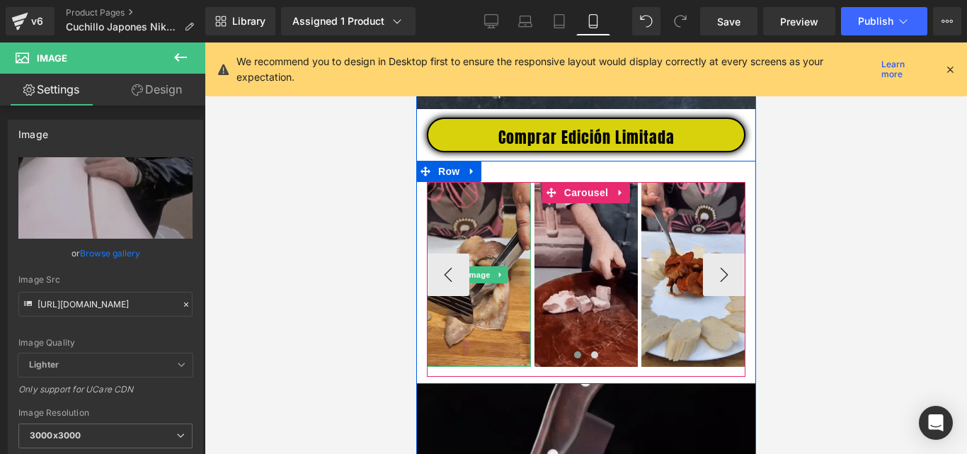
click at [484, 246] on img at bounding box center [478, 274] width 104 height 185
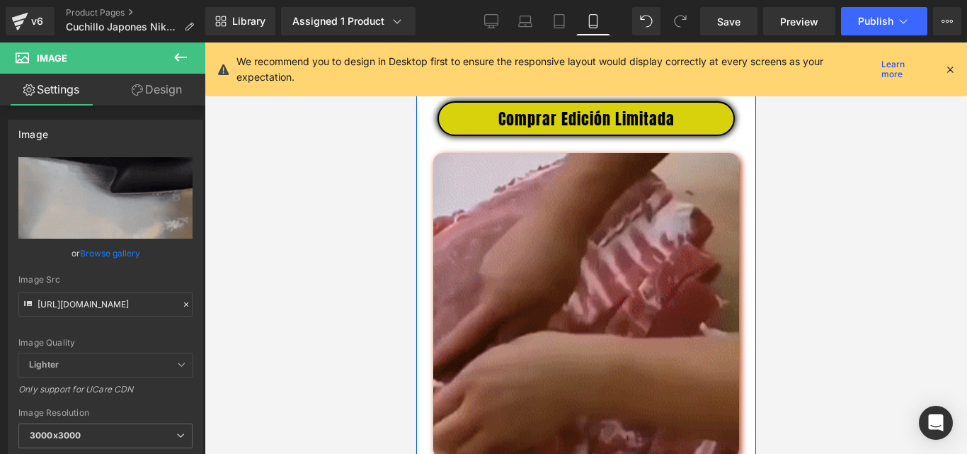
scroll to position [3256, 0]
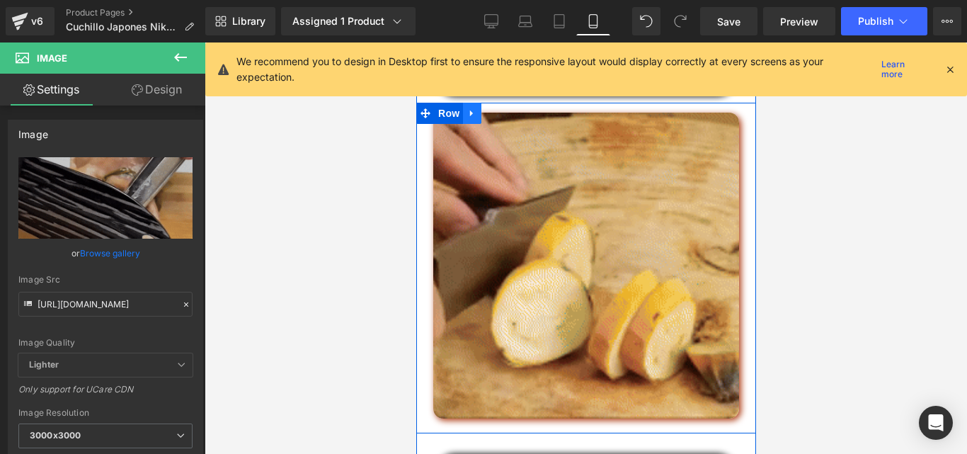
click at [467, 119] on icon at bounding box center [472, 113] width 10 height 11
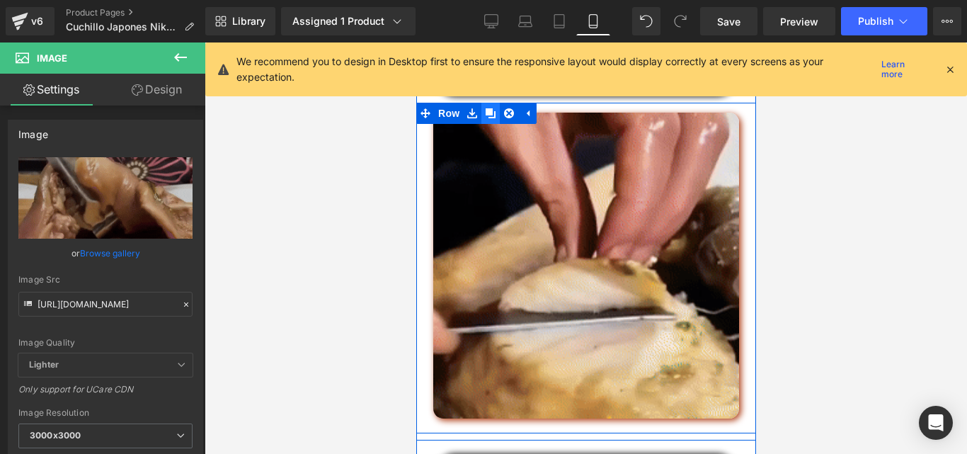
click at [485, 118] on icon at bounding box center [490, 113] width 10 height 10
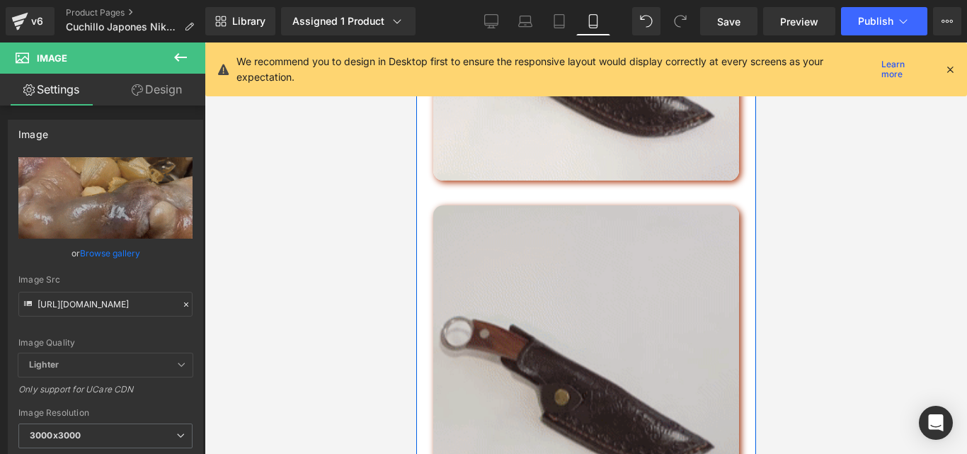
scroll to position [3460, 0]
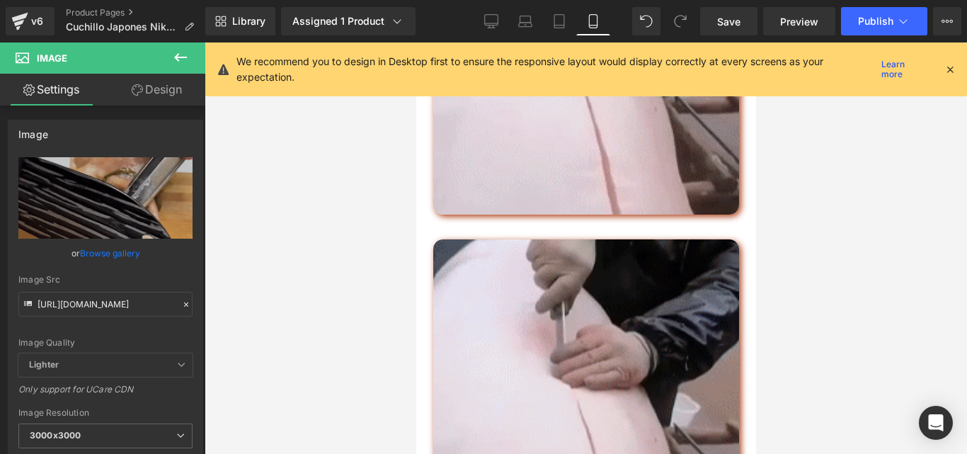
click at [170, 54] on button at bounding box center [181, 57] width 50 height 31
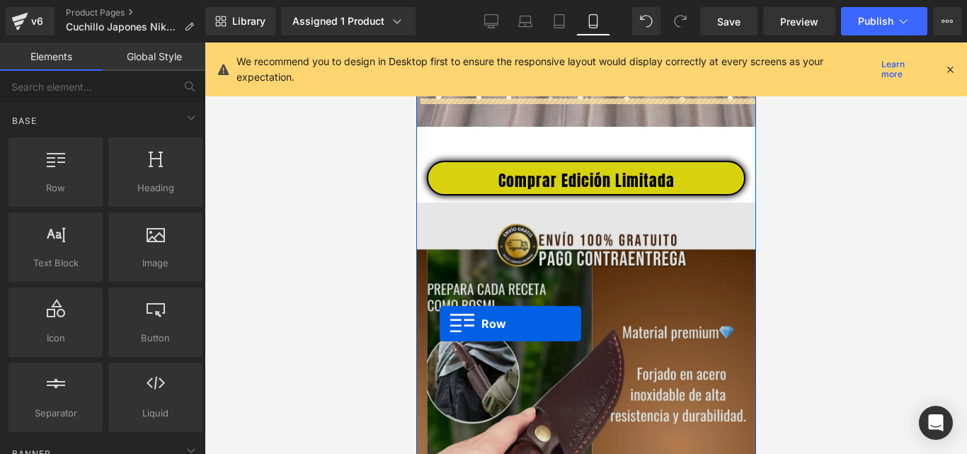
scroll to position [1337, 0]
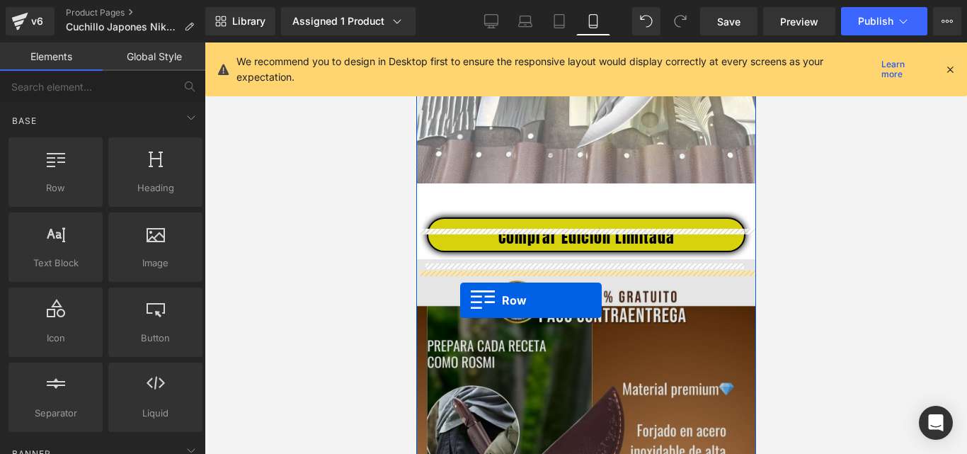
drag, startPoint x: 438, startPoint y: 248, endPoint x: 459, endPoint y: 299, distance: 55.9
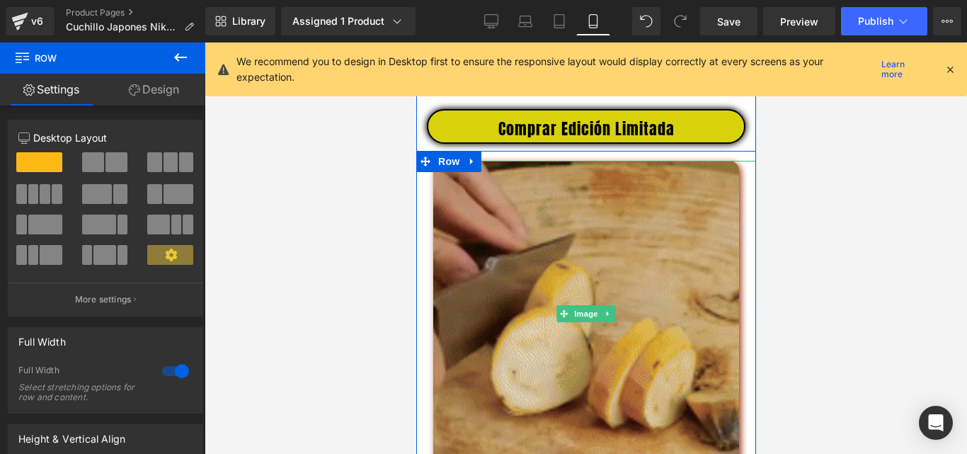
scroll to position [1478, 0]
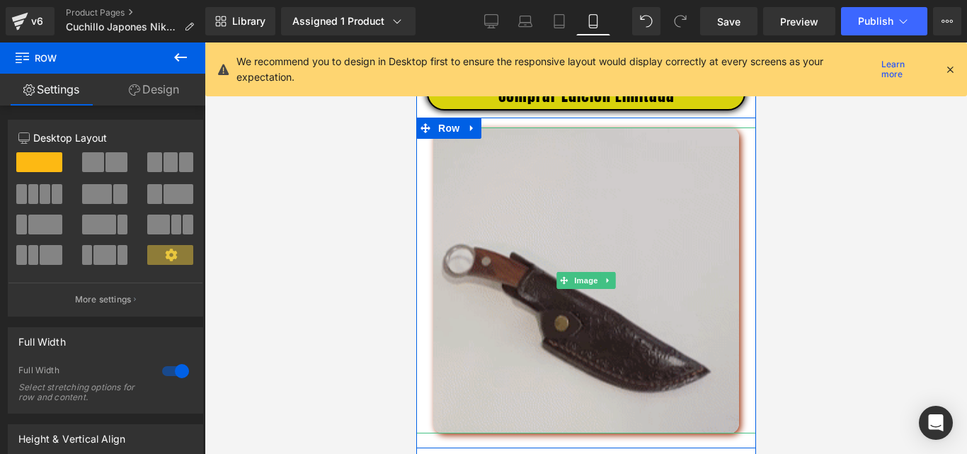
click at [636, 247] on img at bounding box center [586, 280] width 306 height 306
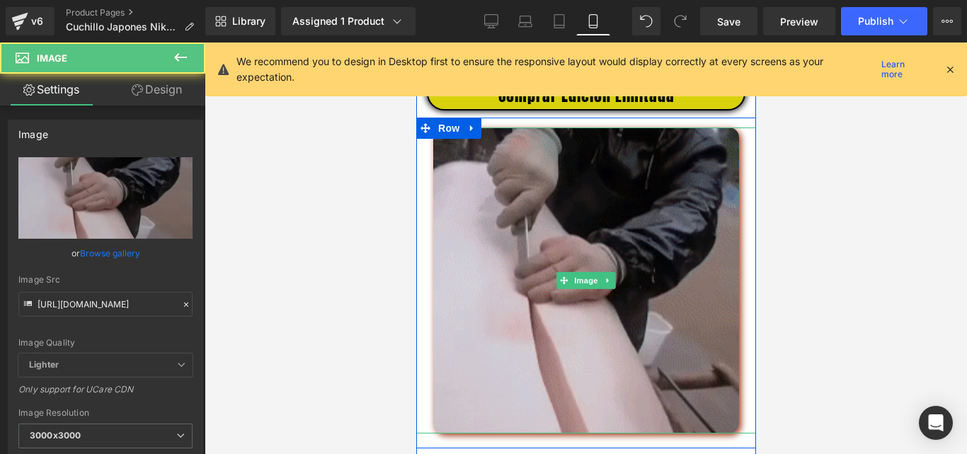
click at [609, 253] on img at bounding box center [586, 280] width 306 height 306
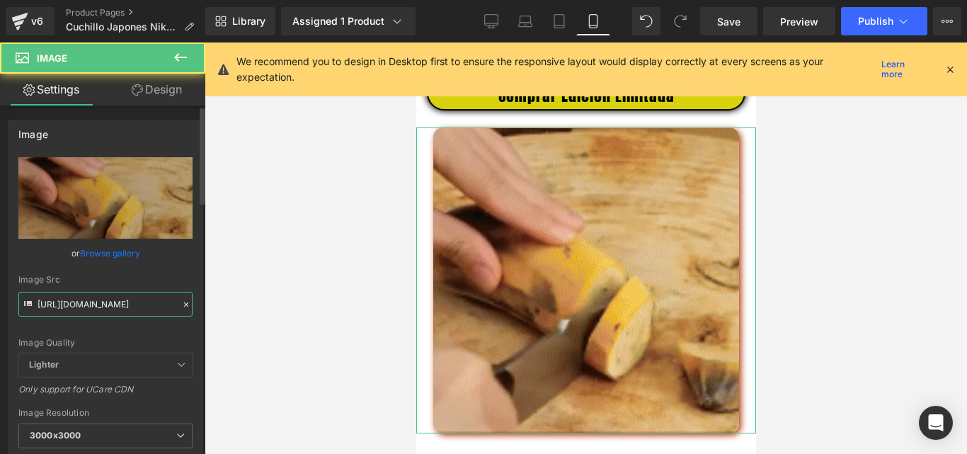
click at [122, 302] on input "[URL][DOMAIN_NAME]" at bounding box center [105, 304] width 174 height 25
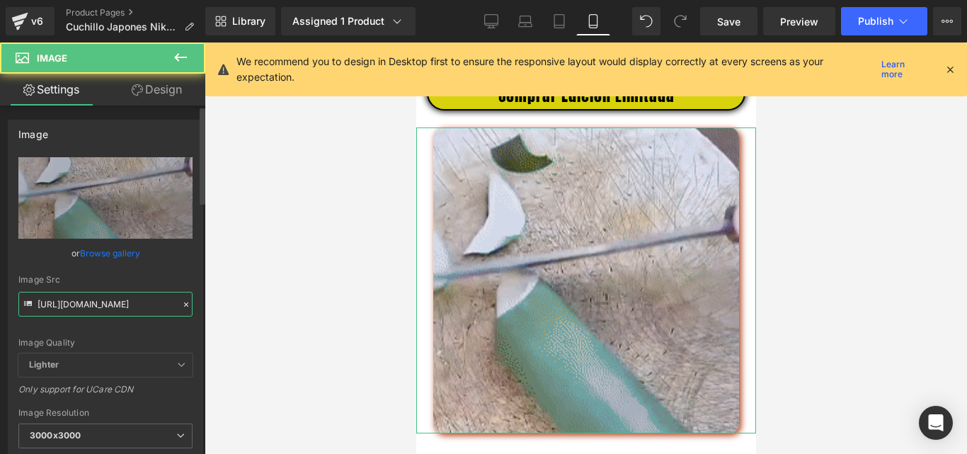
click at [122, 302] on input "[URL][DOMAIN_NAME]" at bounding box center [105, 304] width 174 height 25
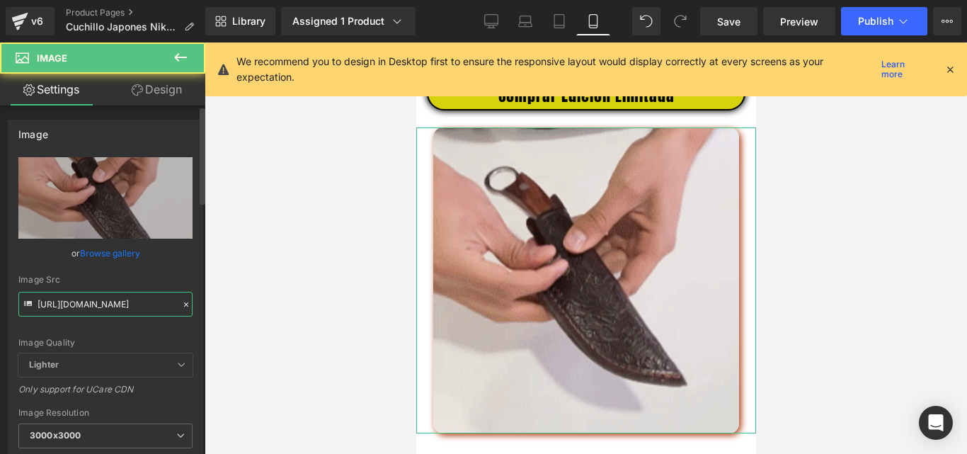
click at [122, 302] on input "[URL][DOMAIN_NAME]" at bounding box center [105, 304] width 174 height 25
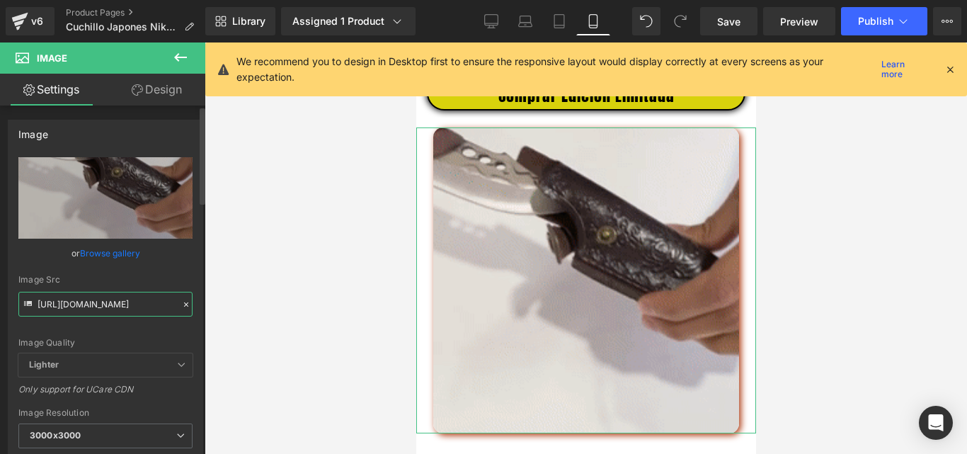
paste input "2.gif?v=1756922686"
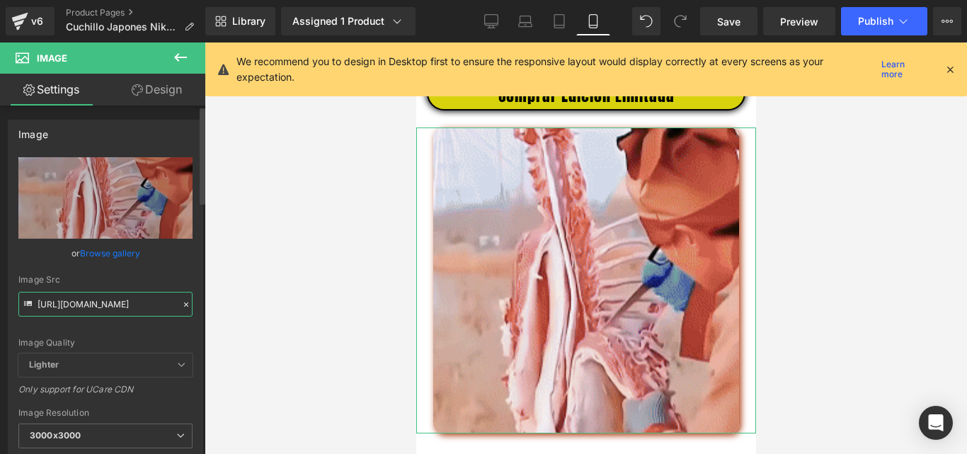
scroll to position [0, 236]
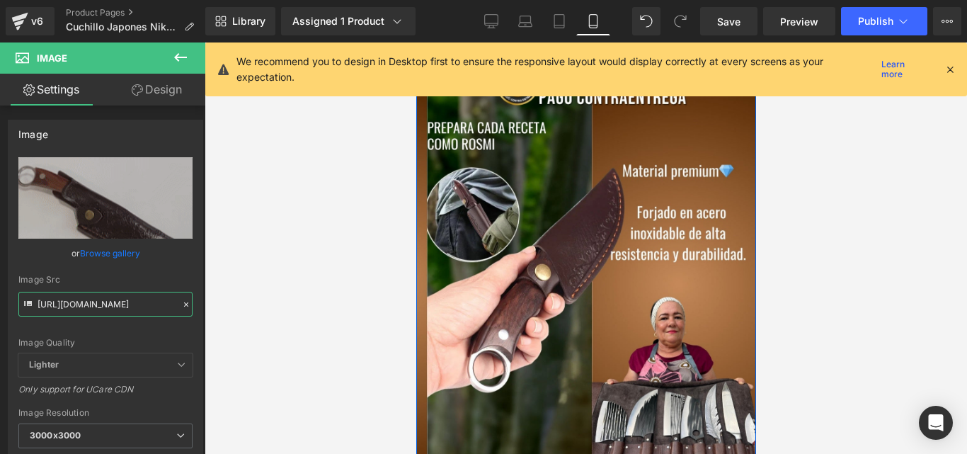
type input "[URL][DOMAIN_NAME]"
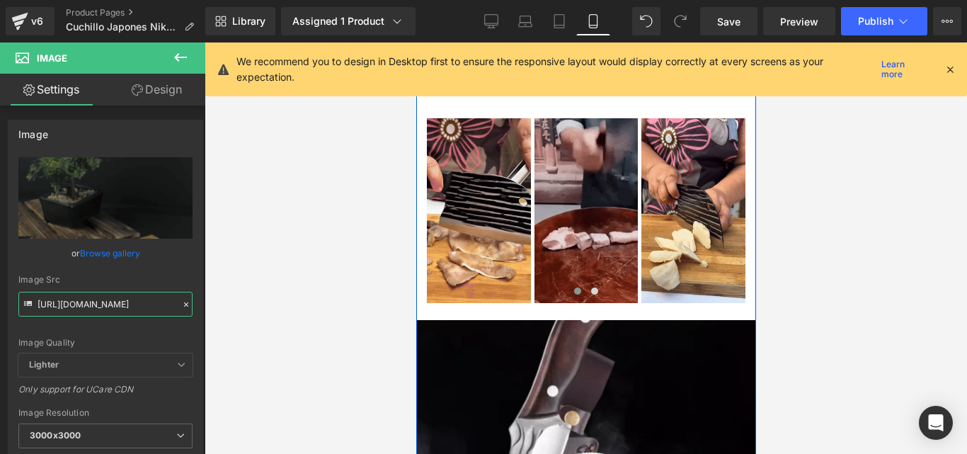
scroll to position [566, 0]
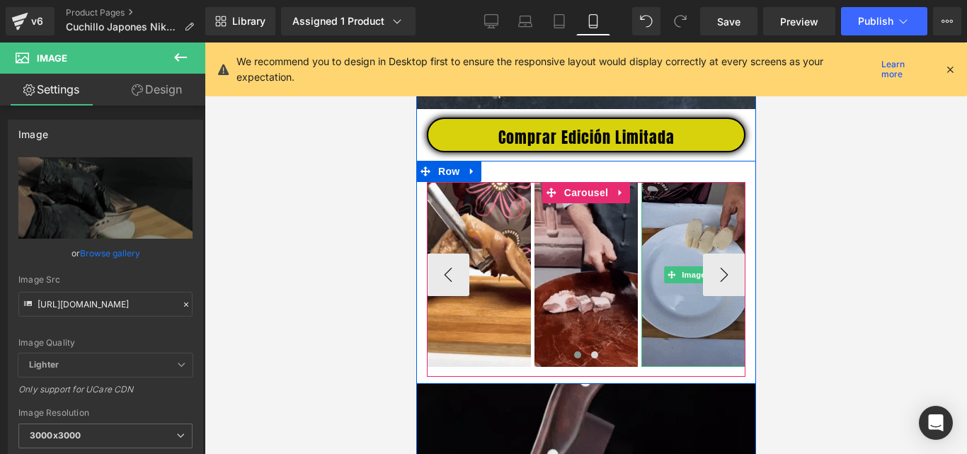
click at [677, 265] on img at bounding box center [693, 274] width 104 height 185
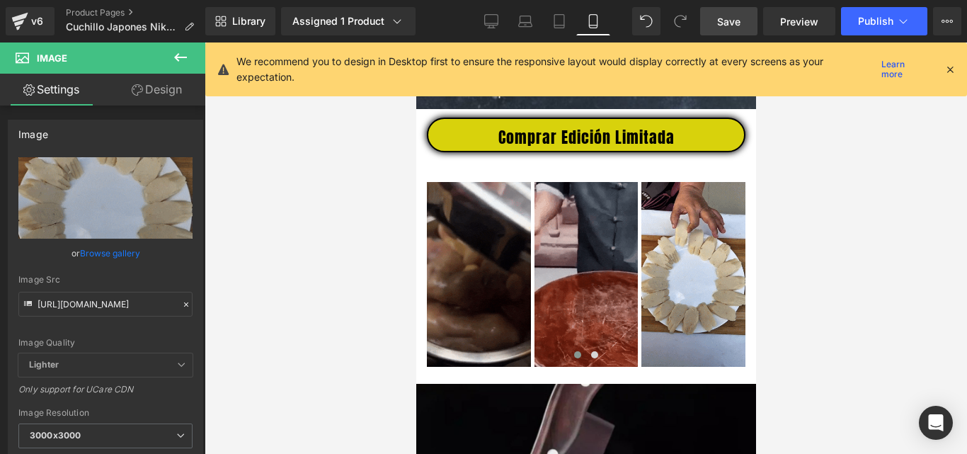
click at [737, 17] on span "Save" at bounding box center [728, 21] width 23 height 15
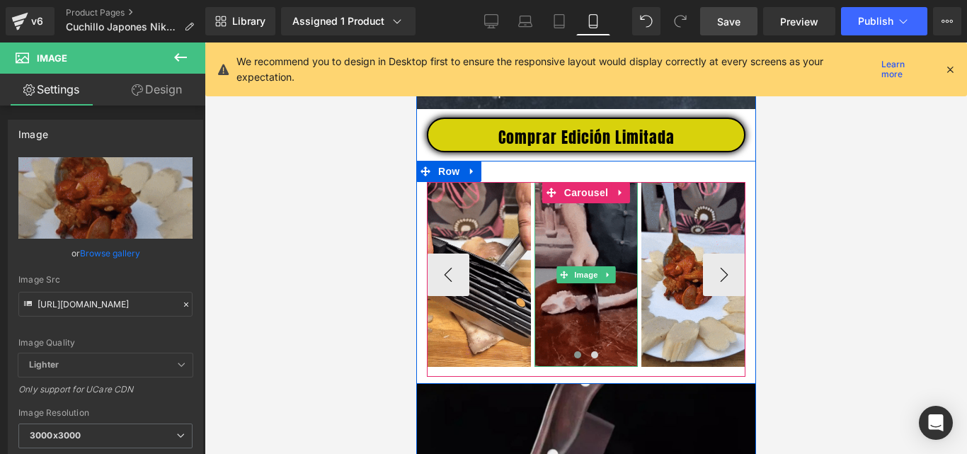
click at [587, 316] on img at bounding box center [586, 274] width 104 height 185
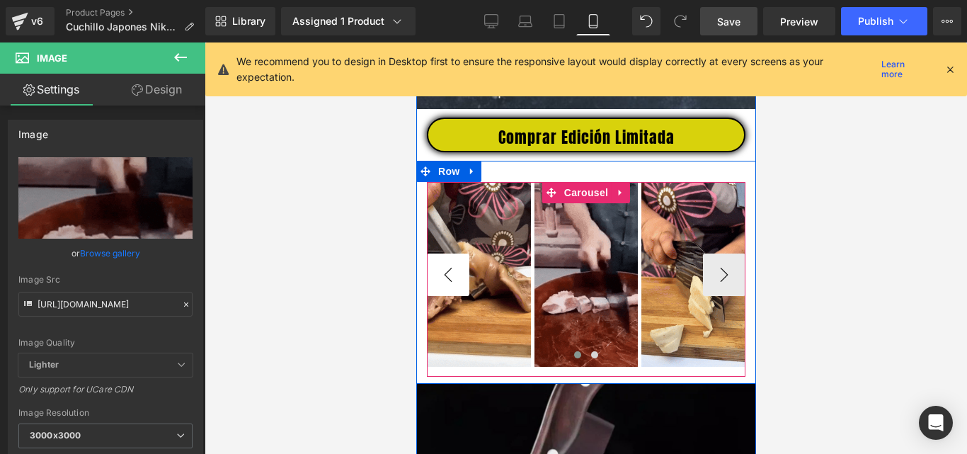
click at [447, 268] on button "‹" at bounding box center [447, 274] width 42 height 42
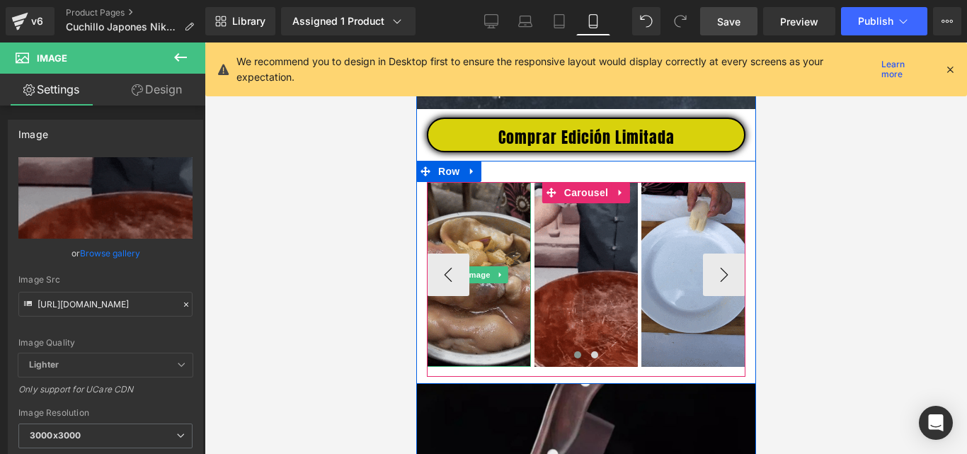
click at [461, 244] on img at bounding box center [478, 274] width 104 height 185
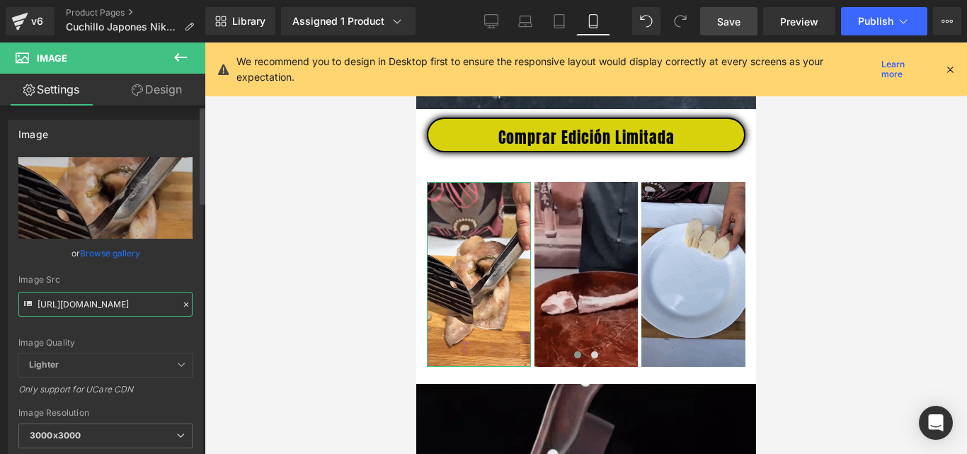
click at [102, 299] on input "[URL][DOMAIN_NAME]" at bounding box center [105, 304] width 174 height 25
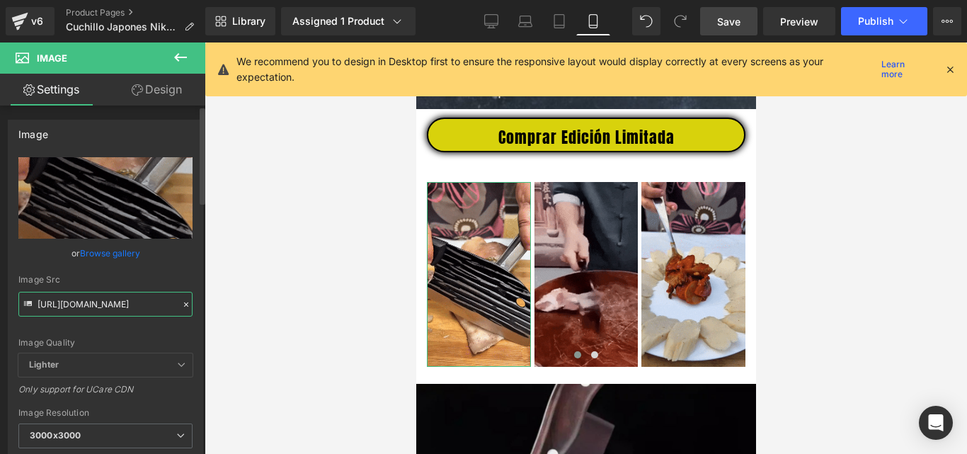
click at [102, 299] on input "[URL][DOMAIN_NAME]" at bounding box center [105, 304] width 174 height 25
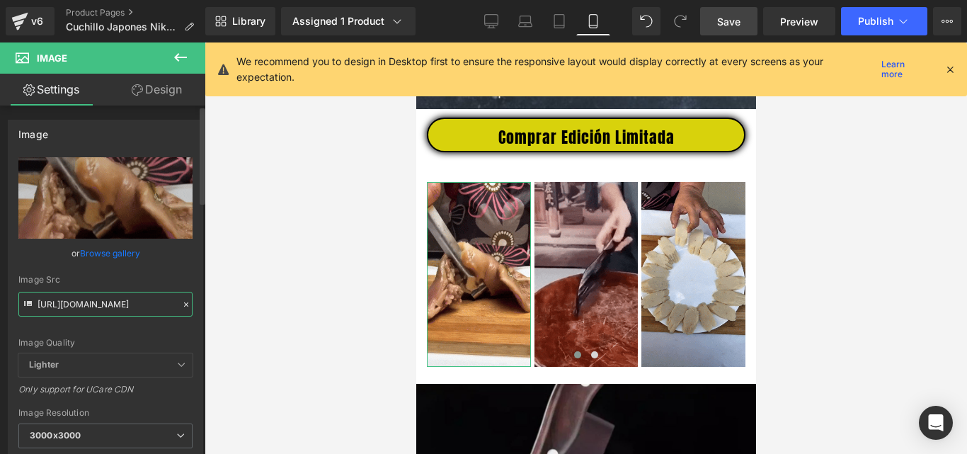
click at [102, 300] on input "[URL][DOMAIN_NAME]" at bounding box center [105, 304] width 174 height 25
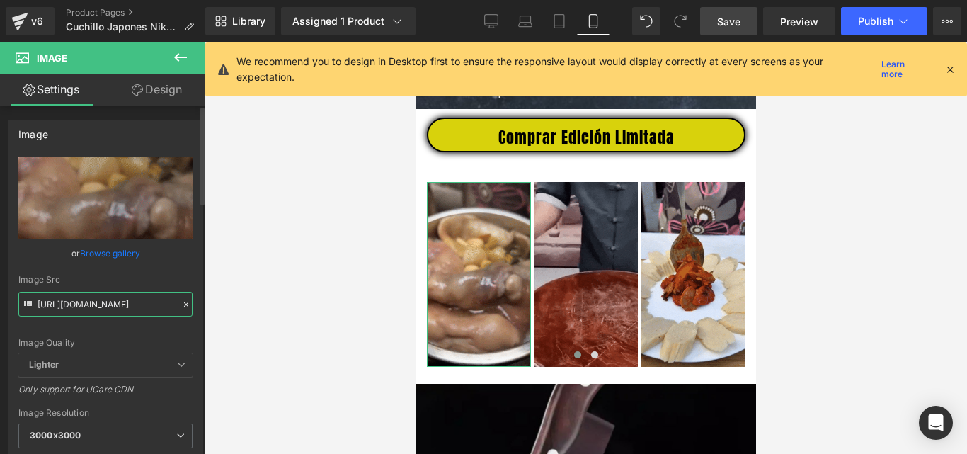
paste input "[DOMAIN_NAME][URL]"
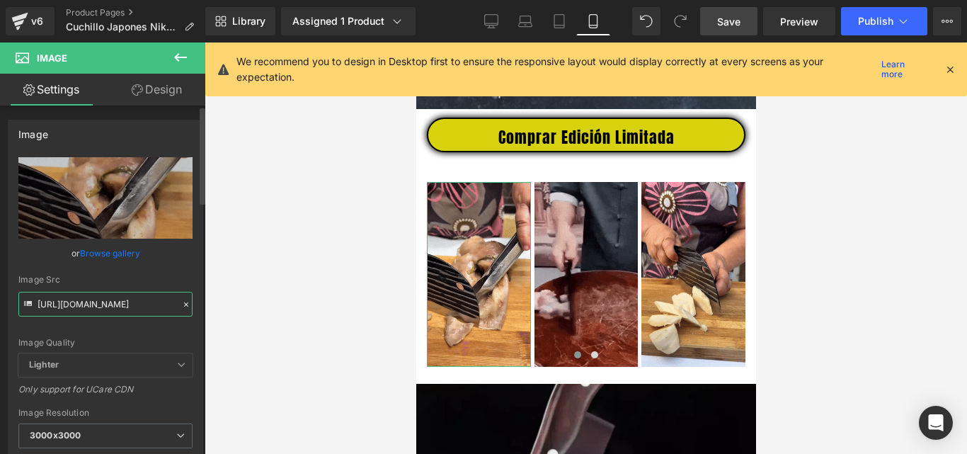
type input "[URL][DOMAIN_NAME]"
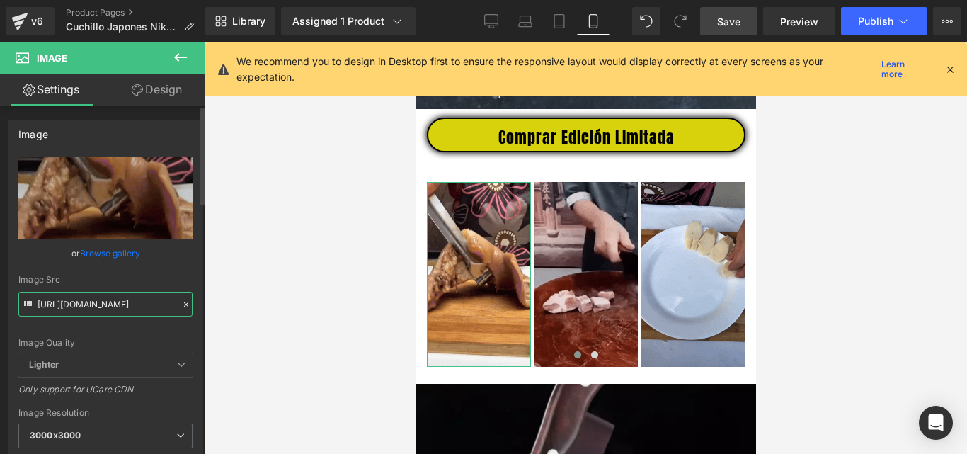
scroll to position [0, 720]
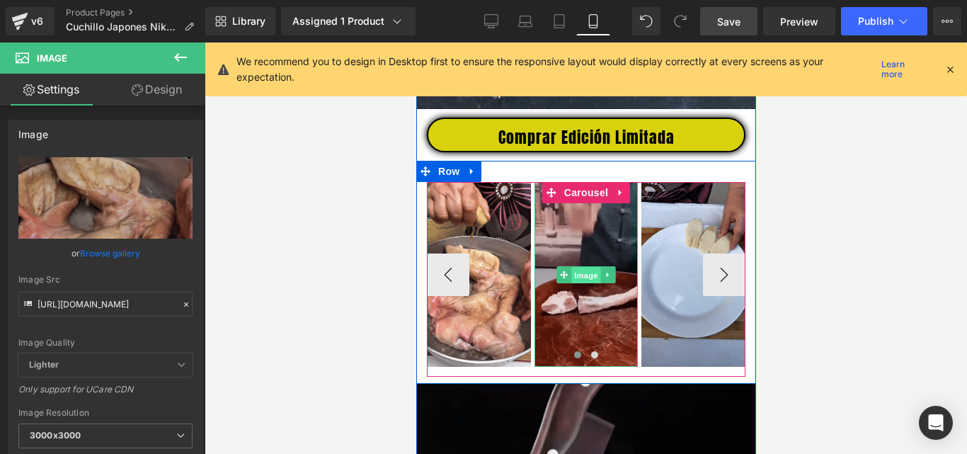
click at [579, 283] on span "Image" at bounding box center [586, 274] width 30 height 17
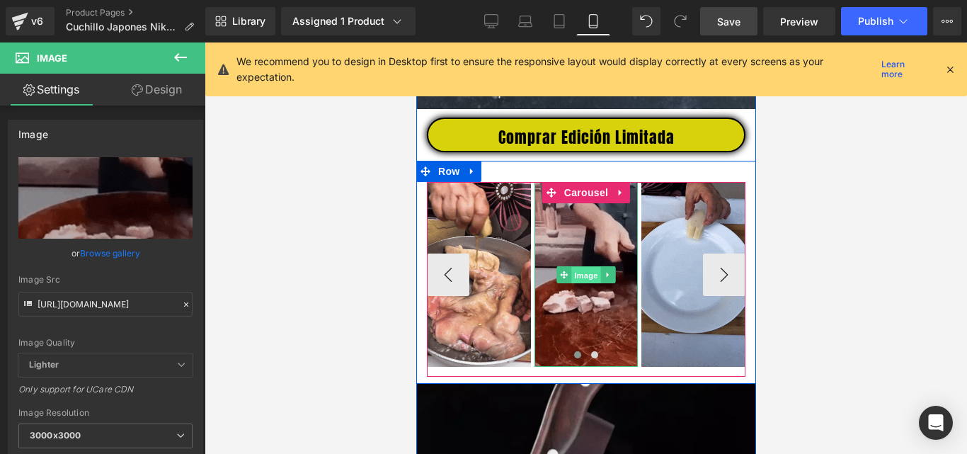
click at [571, 283] on span "Image" at bounding box center [586, 274] width 30 height 17
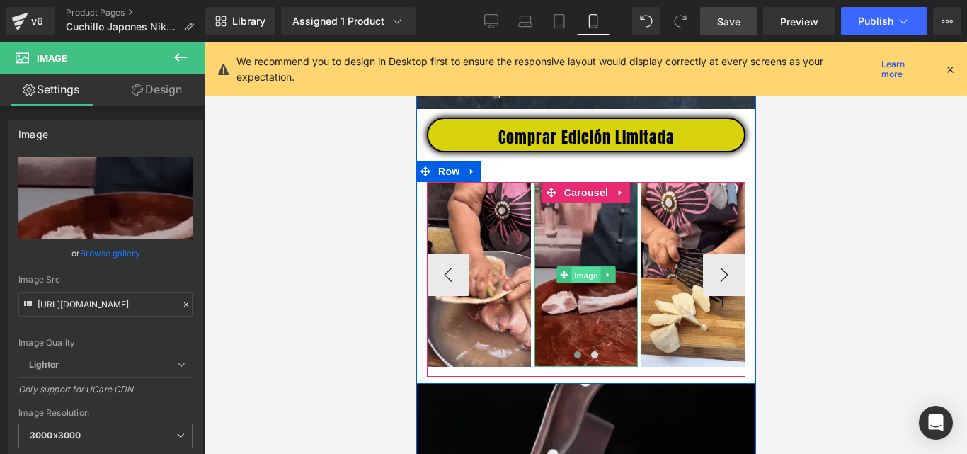
click at [585, 282] on span "Image" at bounding box center [586, 274] width 30 height 17
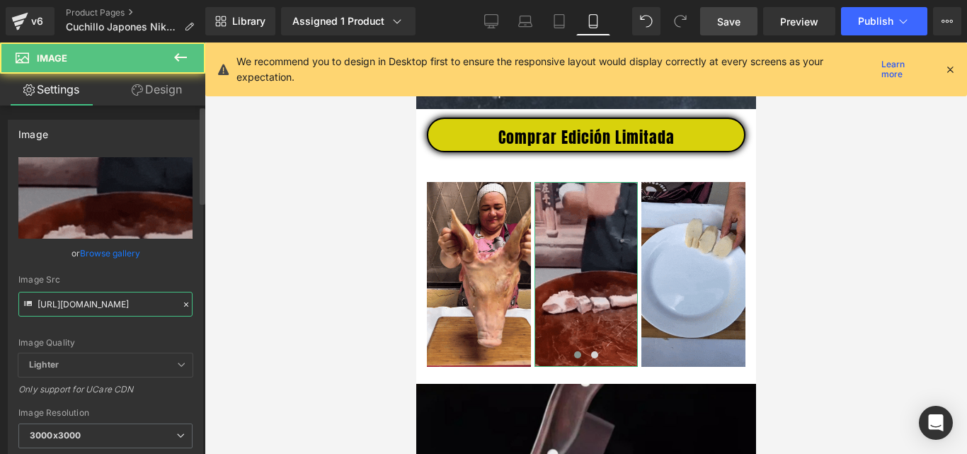
click at [106, 306] on input "[URL][DOMAIN_NAME]" at bounding box center [105, 304] width 174 height 25
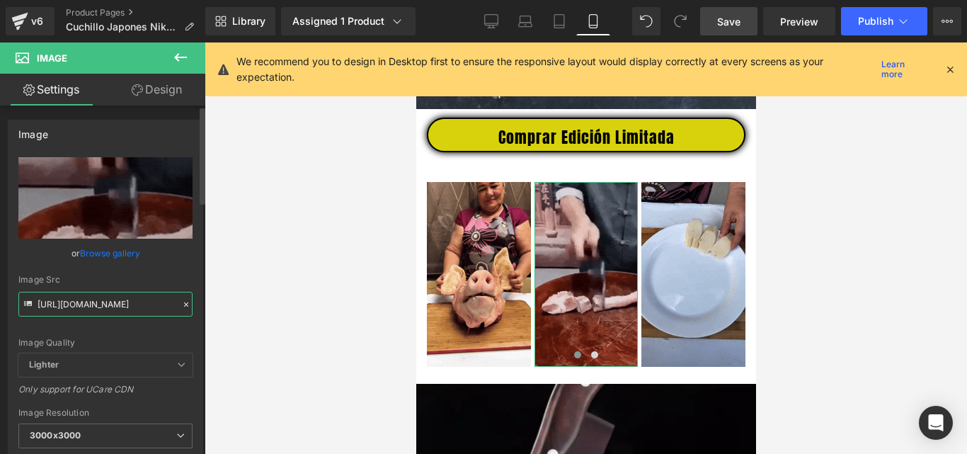
click at [106, 306] on input "[URL][DOMAIN_NAME]" at bounding box center [105, 304] width 174 height 25
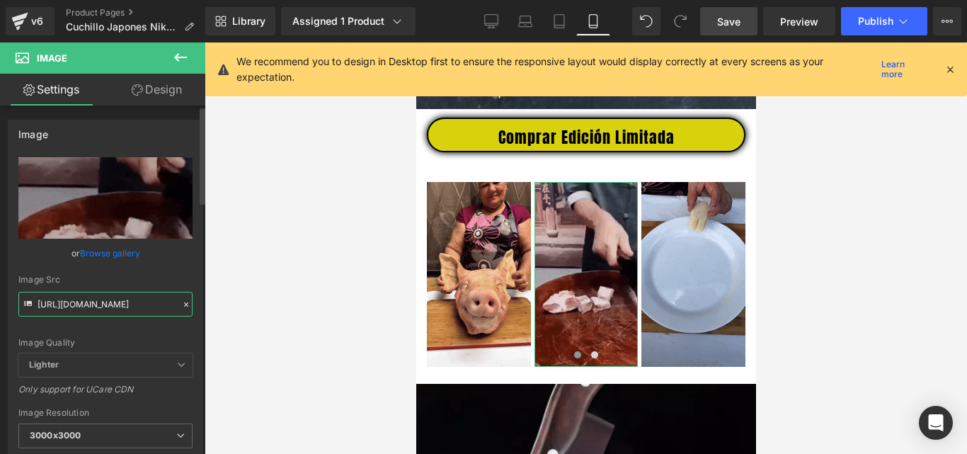
click at [106, 306] on input "[URL][DOMAIN_NAME]" at bounding box center [105, 304] width 174 height 25
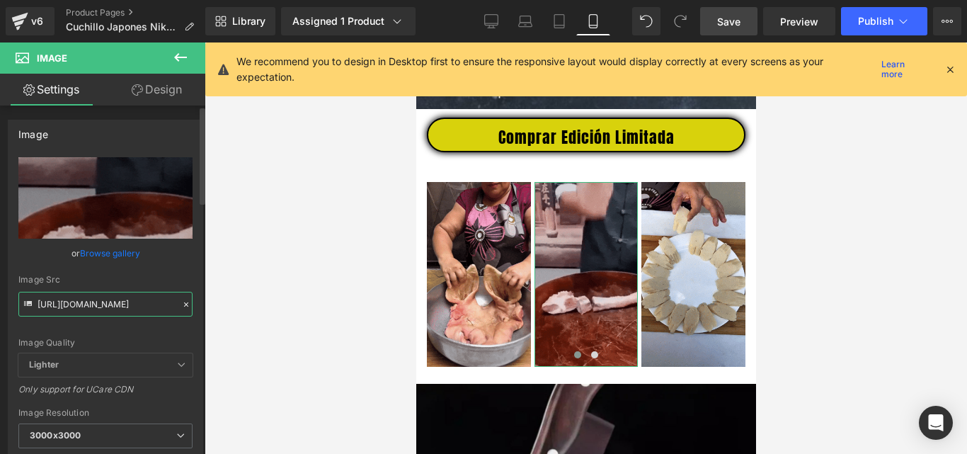
paste input "[DOMAIN_NAME][URL]"
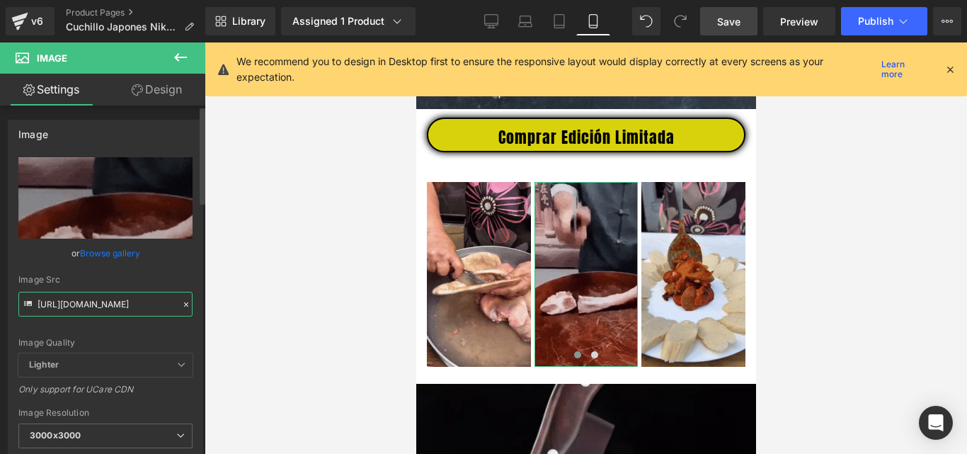
scroll to position [0, 360]
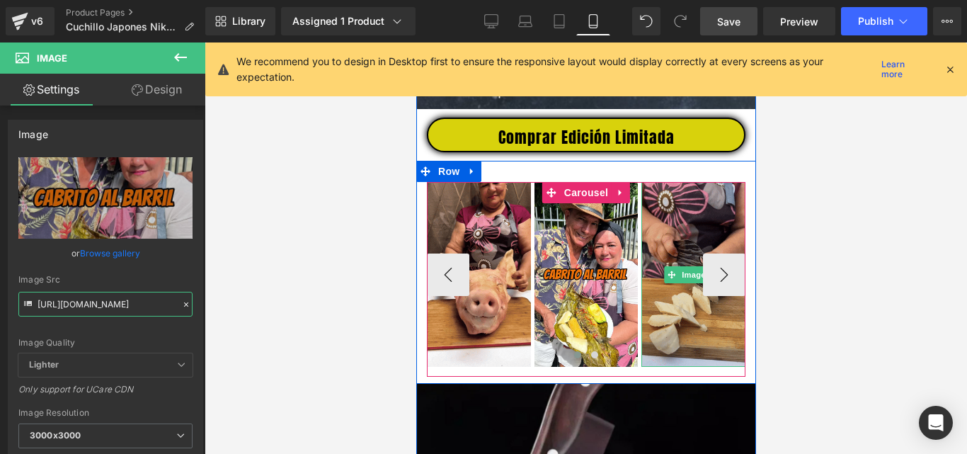
type input "[URL][DOMAIN_NAME]"
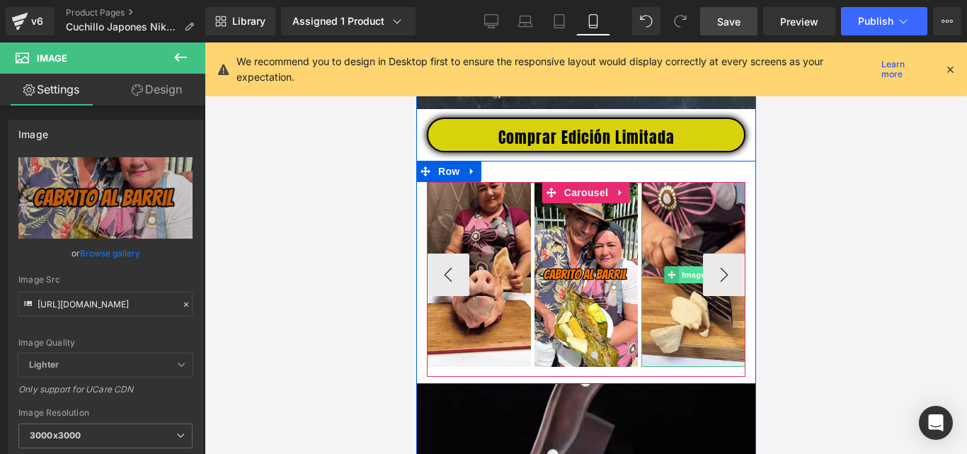
click at [680, 283] on span "Image" at bounding box center [693, 274] width 30 height 17
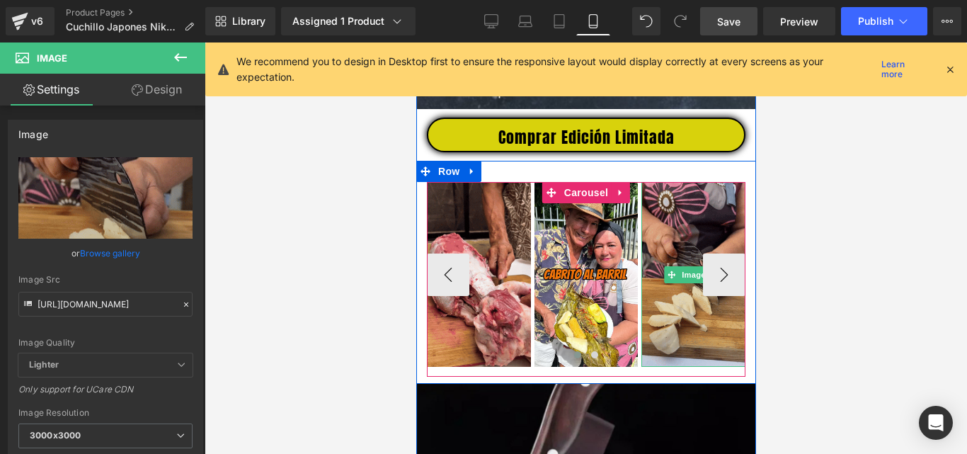
click at [681, 244] on img at bounding box center [693, 274] width 104 height 185
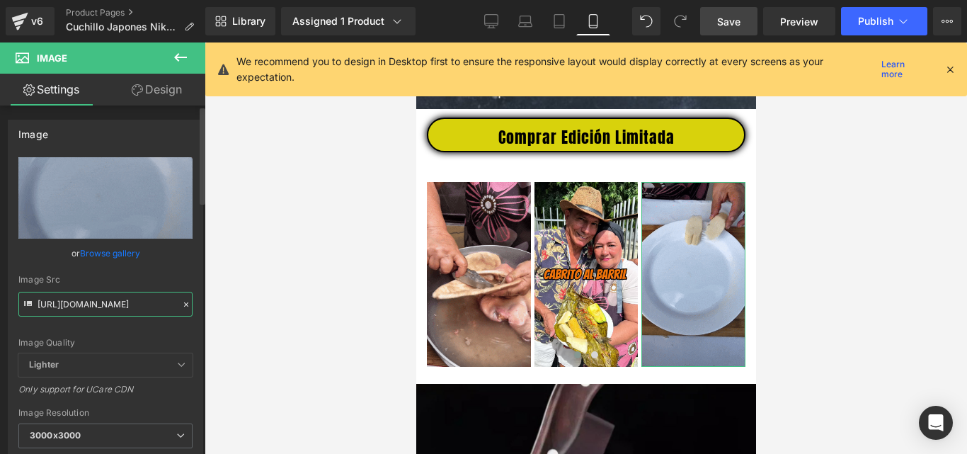
click at [99, 309] on input "[URL][DOMAIN_NAME]" at bounding box center [105, 304] width 174 height 25
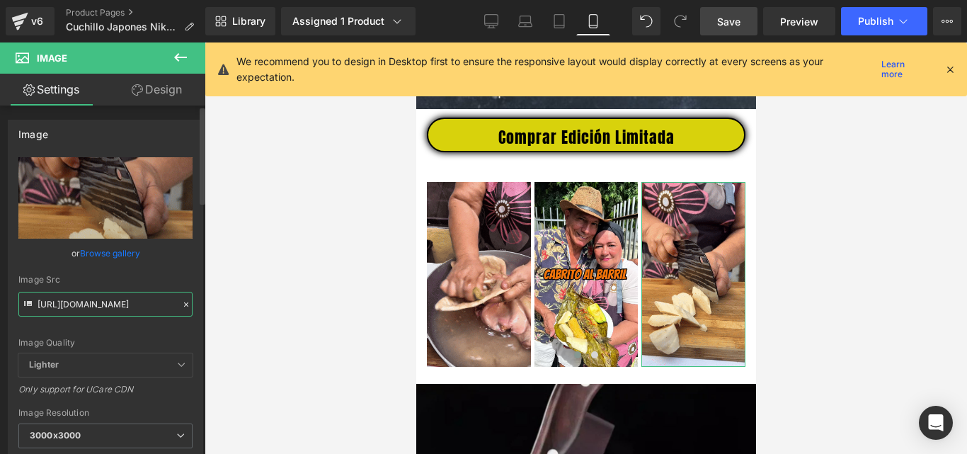
click at [99, 309] on input "[URL][DOMAIN_NAME]" at bounding box center [105, 304] width 174 height 25
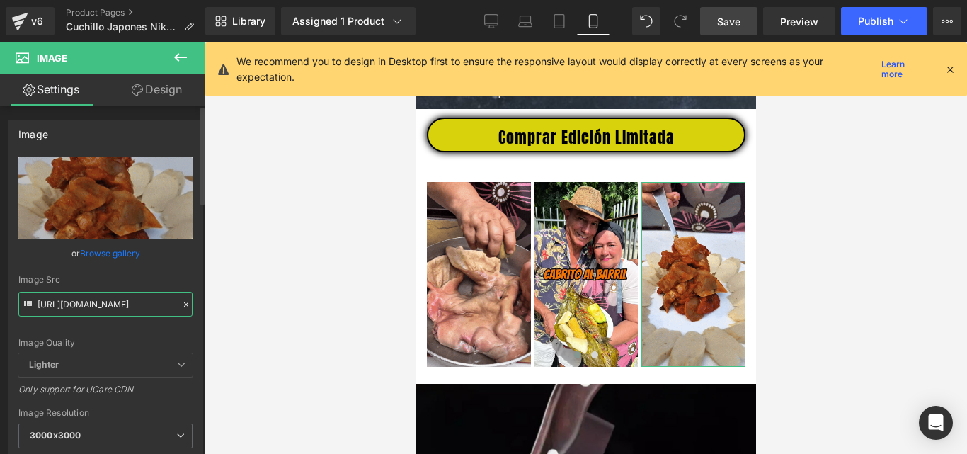
click at [99, 309] on input "[URL][DOMAIN_NAME]" at bounding box center [105, 304] width 174 height 25
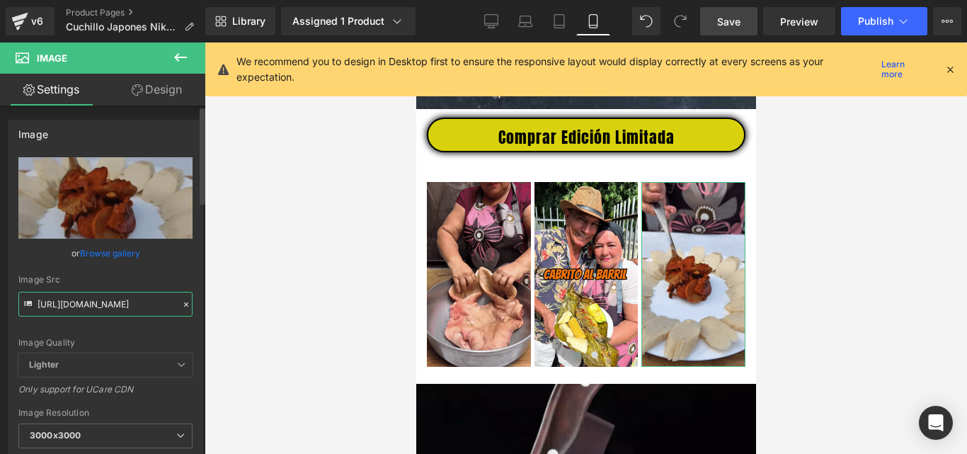
paste input "mdpM3JxdzBiNmVuemV4cDhxcDNnOTZ2d2xqdTV2czdpaHRsZWN2NSZlcD12MV9pbnRlcm5hbF9naWZf…"
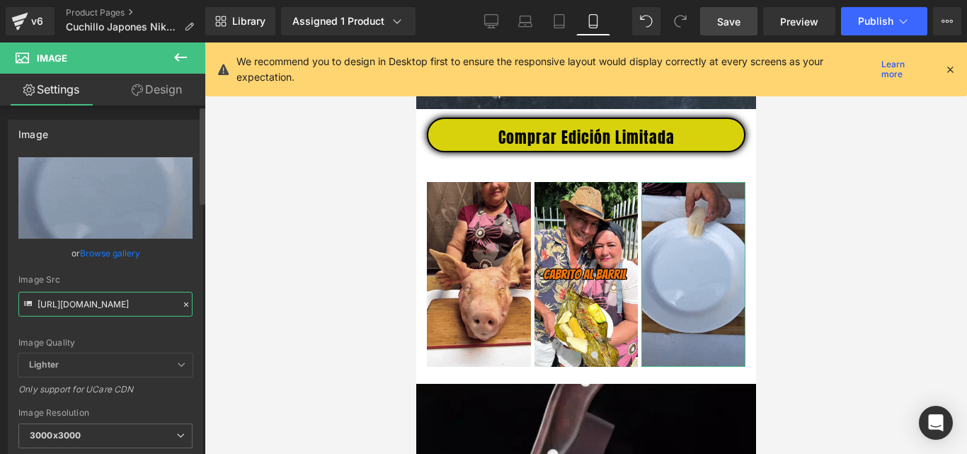
scroll to position [0, 737]
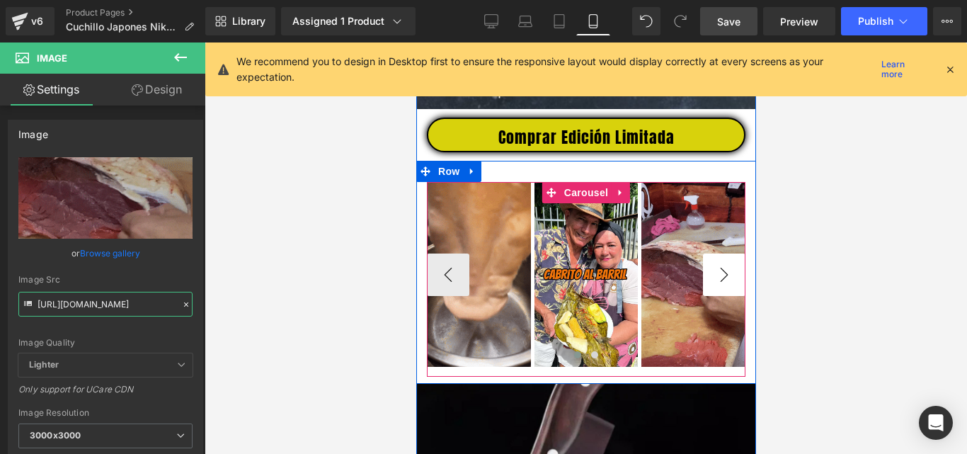
type input "[URL][DOMAIN_NAME]"
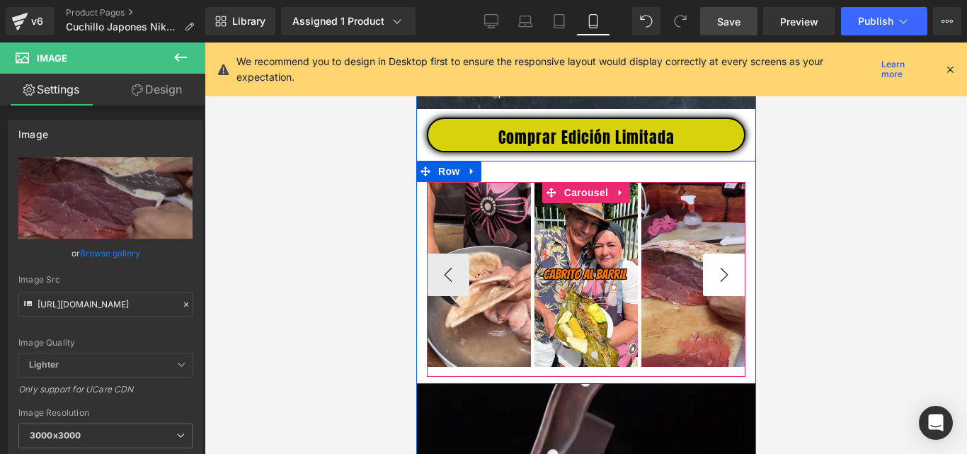
click at [719, 294] on button "›" at bounding box center [723, 274] width 42 height 42
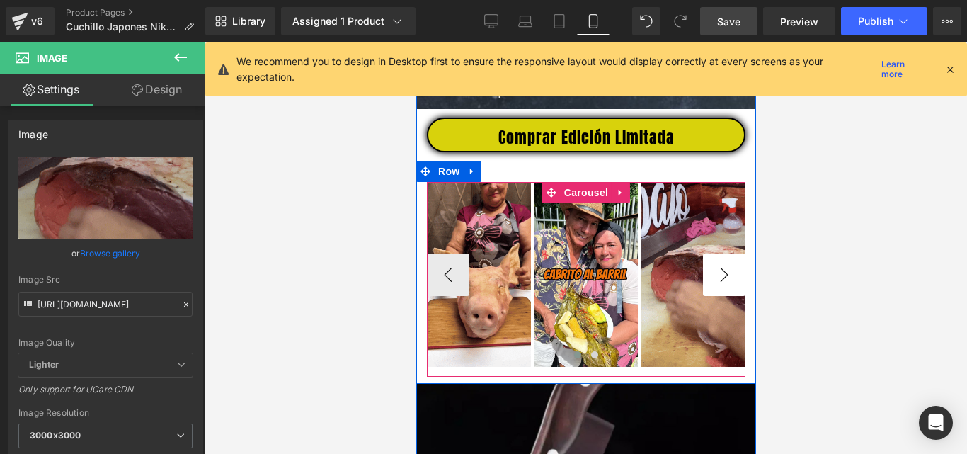
scroll to position [0, 0]
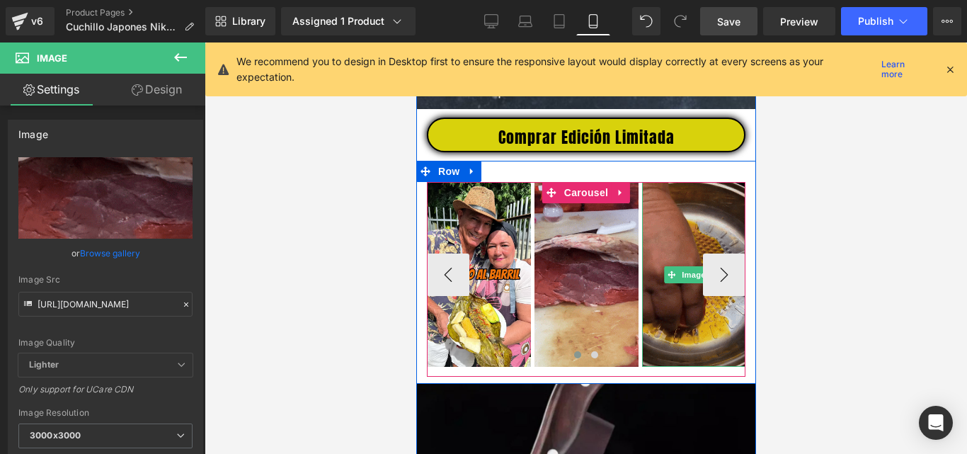
click at [682, 330] on img at bounding box center [693, 274] width 104 height 185
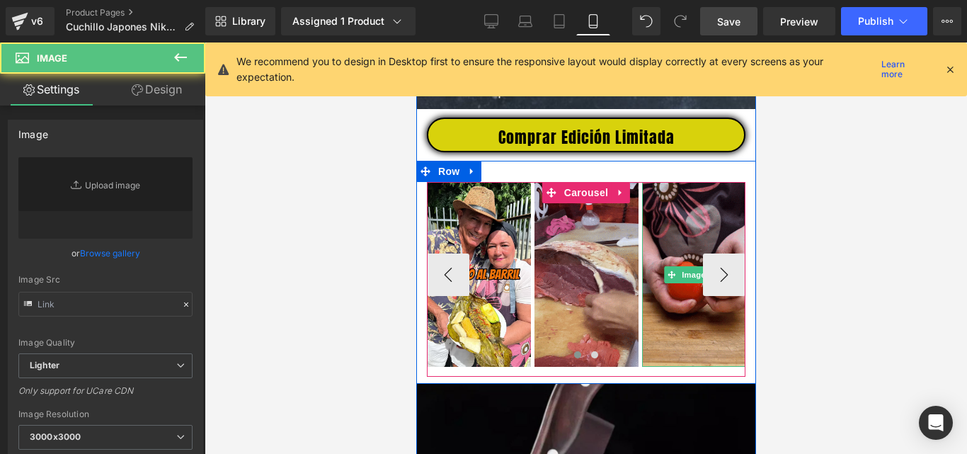
type input "[URL][DOMAIN_NAME]"
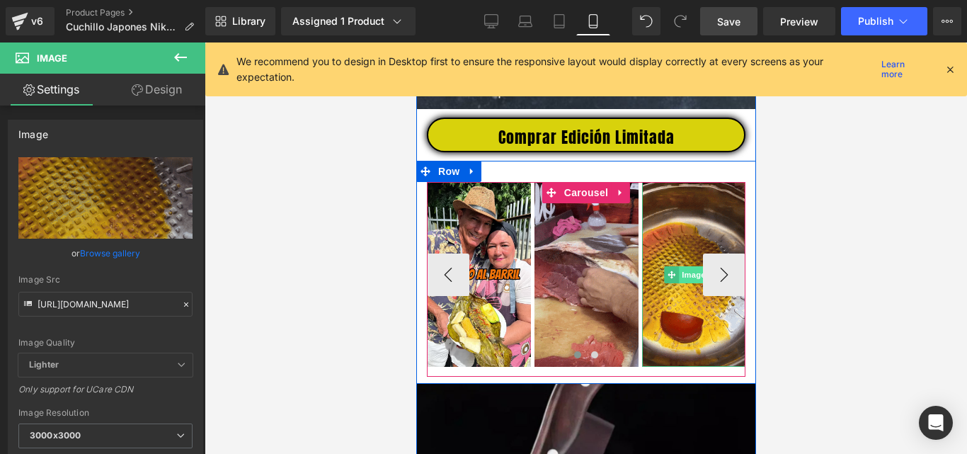
click at [681, 283] on span "Image" at bounding box center [693, 274] width 30 height 17
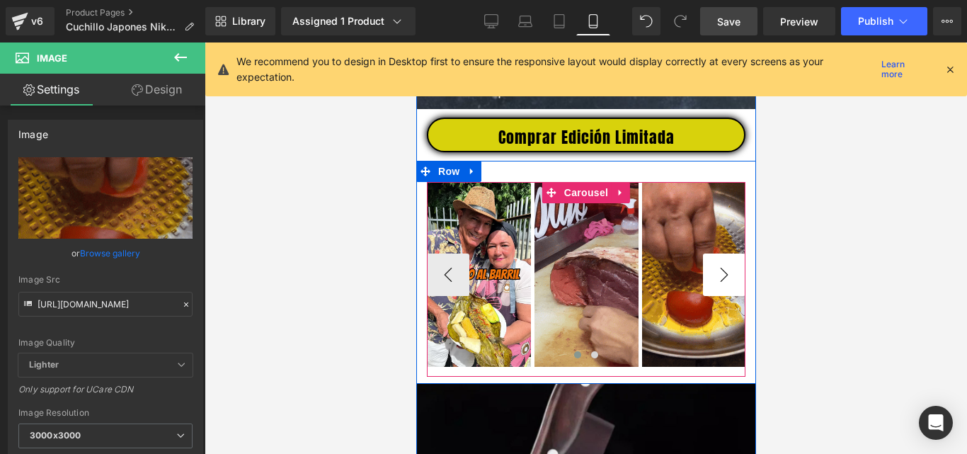
click at [726, 287] on button "›" at bounding box center [723, 274] width 42 height 42
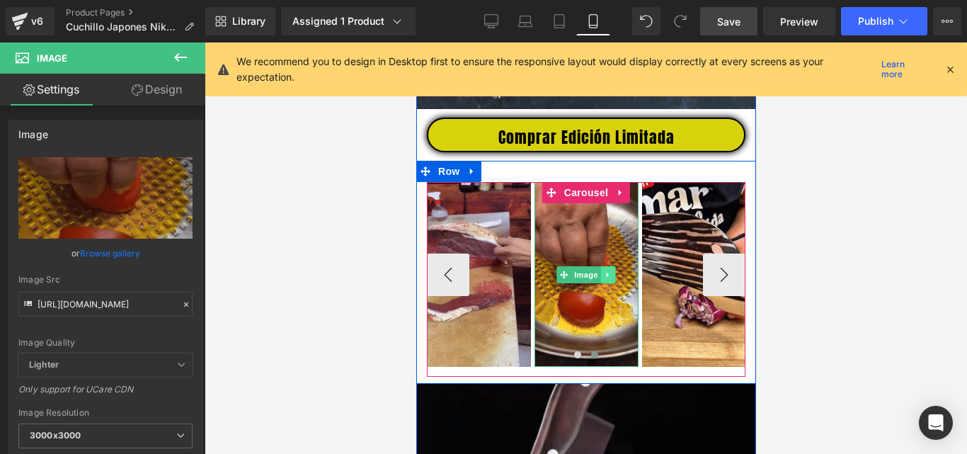
click at [607, 283] on link at bounding box center [607, 274] width 15 height 17
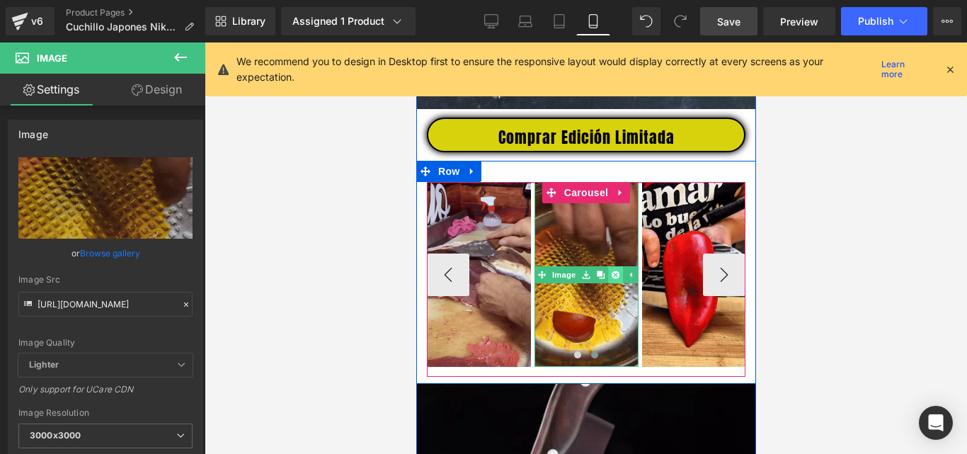
click at [611, 278] on icon at bounding box center [615, 274] width 8 height 8
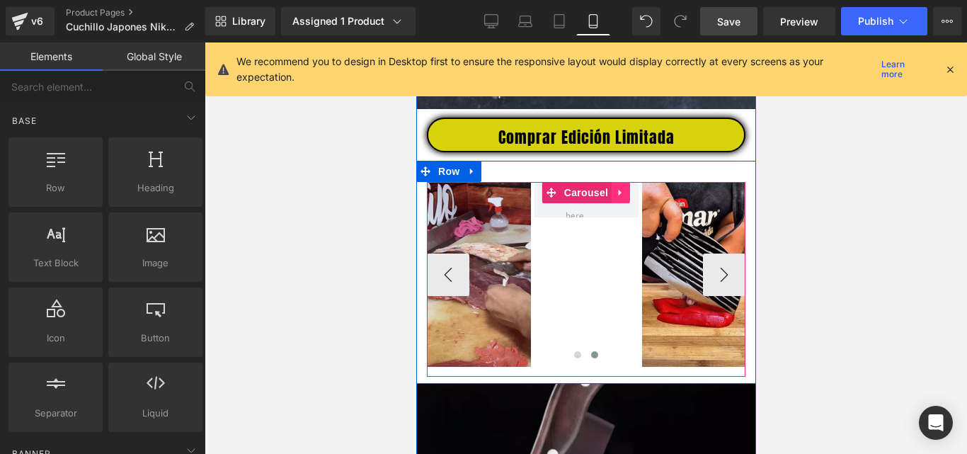
click at [617, 198] on icon at bounding box center [620, 193] width 10 height 11
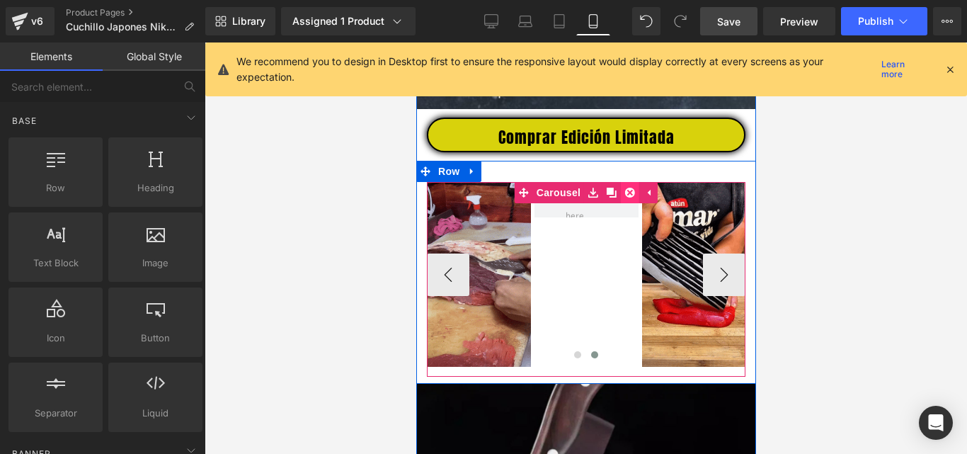
click at [624, 198] on icon at bounding box center [629, 193] width 10 height 10
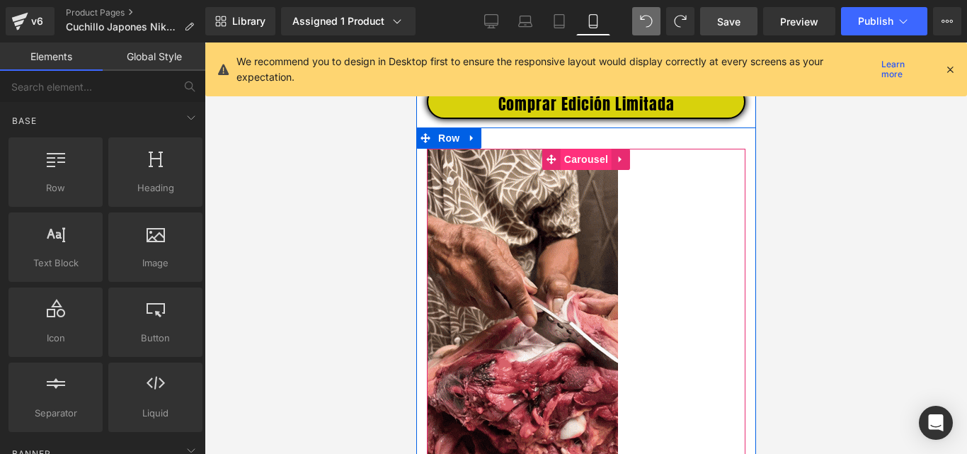
scroll to position [566, 0]
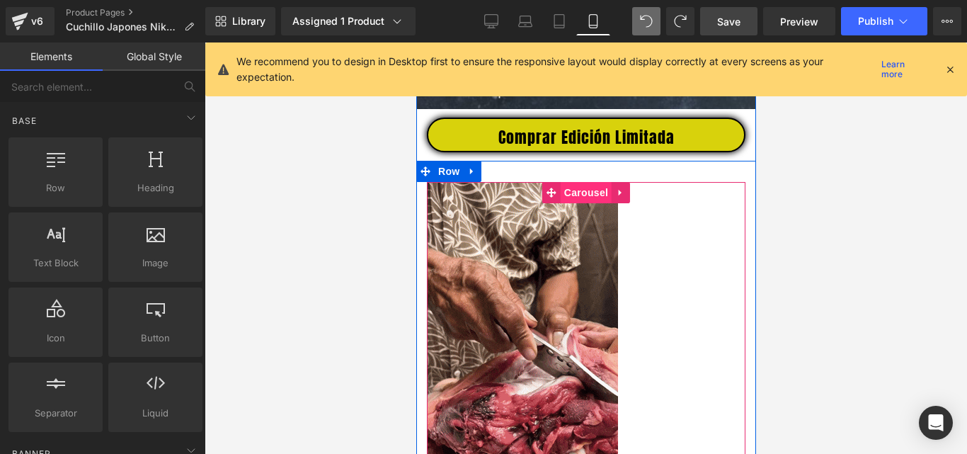
click at [568, 202] on span "Carousel" at bounding box center [585, 192] width 51 height 21
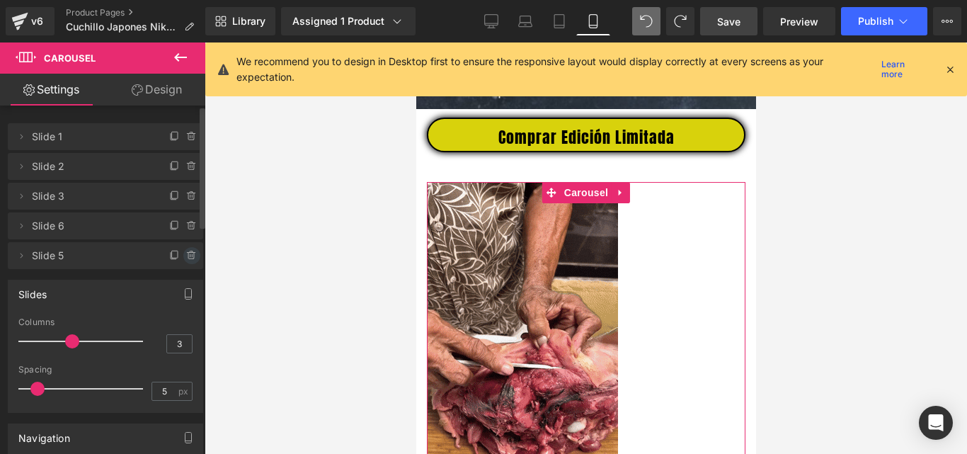
click at [186, 254] on icon at bounding box center [191, 255] width 11 height 11
click at [183, 254] on button "Delete" at bounding box center [176, 256] width 45 height 18
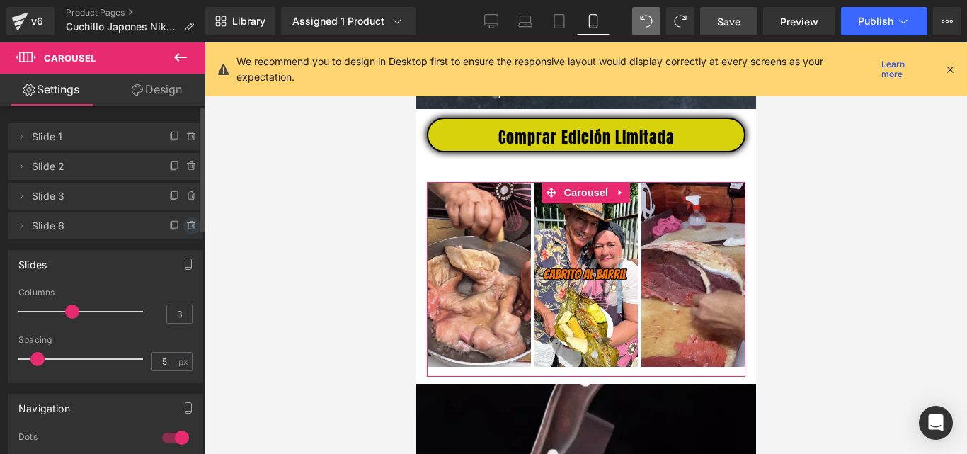
click at [186, 223] on icon at bounding box center [191, 225] width 11 height 11
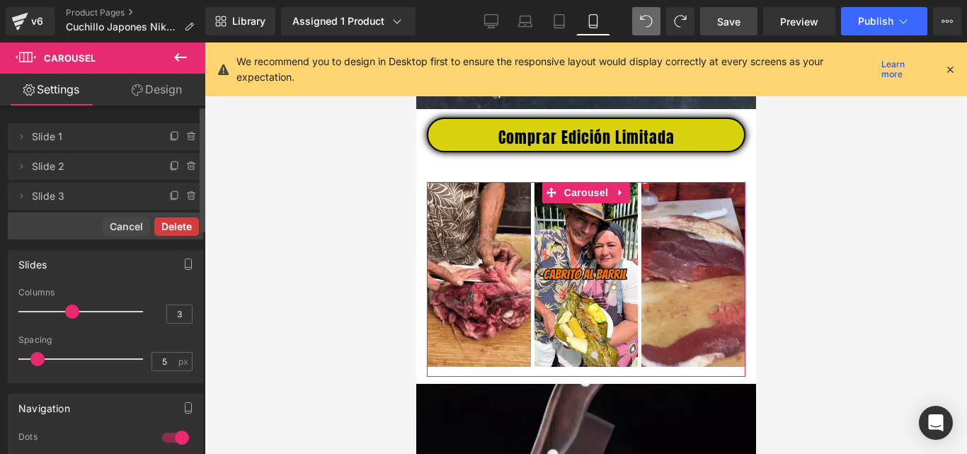
click at [185, 224] on button "Delete" at bounding box center [176, 226] width 45 height 18
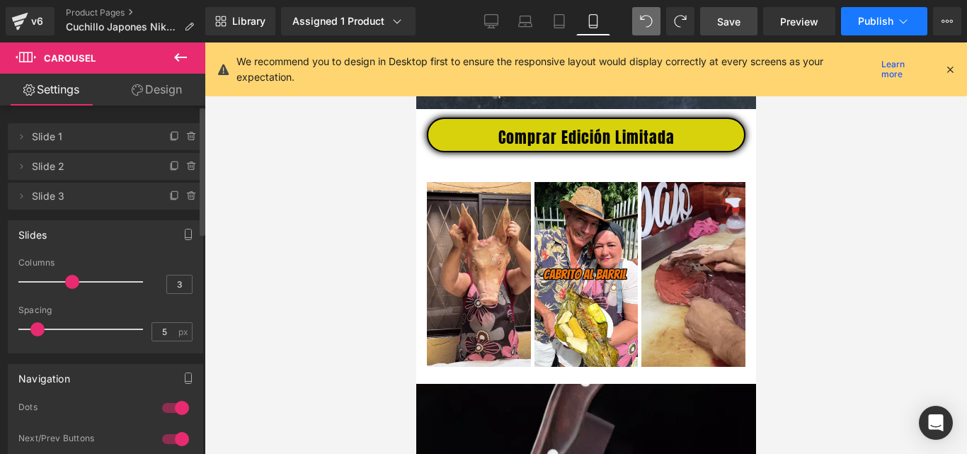
click at [854, 19] on button "Publish" at bounding box center [884, 21] width 86 height 28
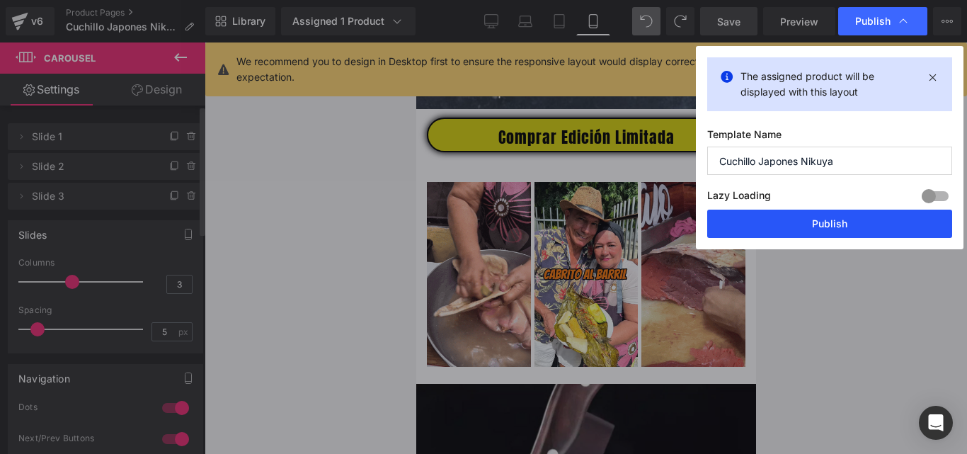
click at [796, 230] on button "Publish" at bounding box center [829, 224] width 245 height 28
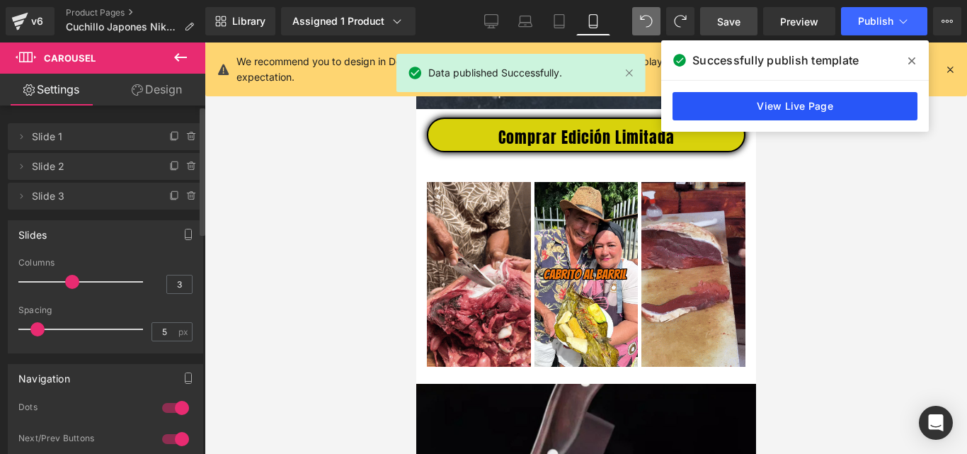
click at [766, 112] on link "View Live Page" at bounding box center [795, 106] width 245 height 28
